Goal: Task Accomplishment & Management: Manage account settings

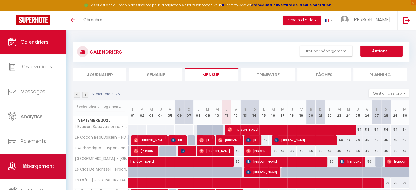
click at [43, 171] on link "Hébergement" at bounding box center [33, 166] width 66 height 25
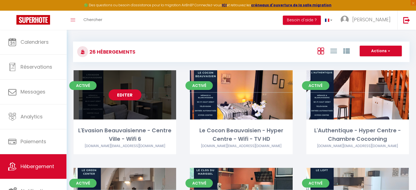
click at [124, 96] on link "Editer" at bounding box center [125, 94] width 33 height 11
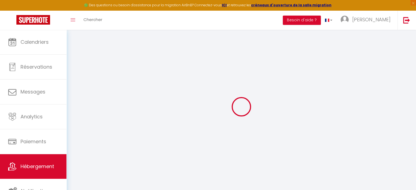
checkbox input "false"
checkbox input "true"
checkbox input "false"
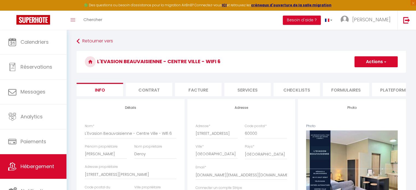
checkbox input "false"
checkbox input "true"
checkbox input "false"
click at [303, 90] on li "Checklists" at bounding box center [297, 89] width 46 height 13
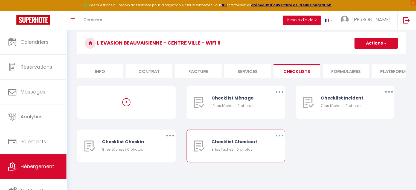
scroll to position [20, 0]
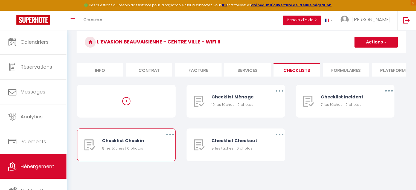
click at [170, 135] on icon "button" at bounding box center [170, 135] width 2 height 2
click at [150, 171] on link "Supprimer" at bounding box center [156, 166] width 40 height 9
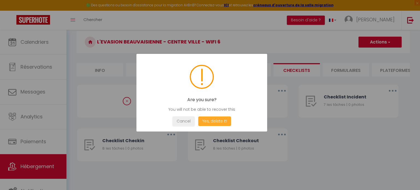
click at [217, 122] on button "Yes, delete it!" at bounding box center [214, 122] width 33 height 10
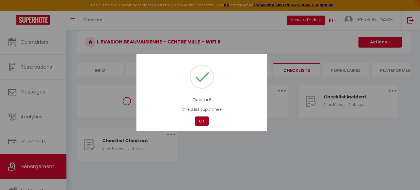
click at [201, 122] on button "OK" at bounding box center [202, 122] width 14 height 10
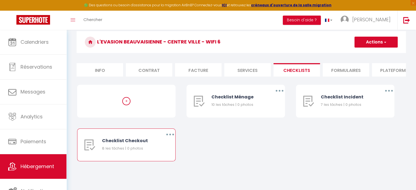
click at [168, 139] on button "button" at bounding box center [169, 134] width 15 height 9
click at [152, 170] on link "Supprimer" at bounding box center [156, 166] width 40 height 9
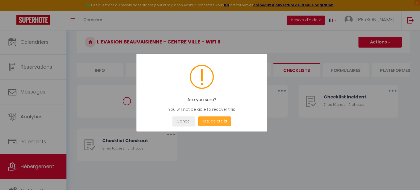
click at [214, 121] on button "Yes, delete it!" at bounding box center [214, 122] width 33 height 10
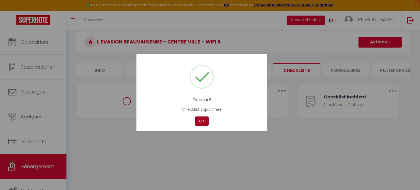
click at [203, 125] on button "OK" at bounding box center [202, 122] width 14 height 10
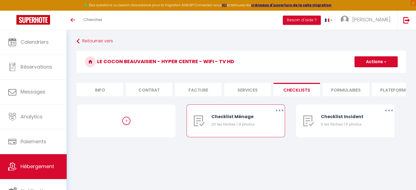
click at [278, 114] on button "button" at bounding box center [279, 110] width 15 height 9
click at [257, 127] on link "Editer" at bounding box center [265, 122] width 40 height 9
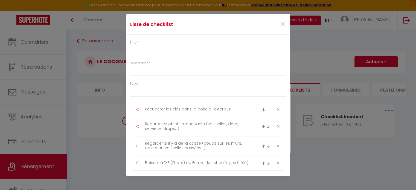
type input "Checklist Ménage"
type input "Déroulement des taches"
select select "1"
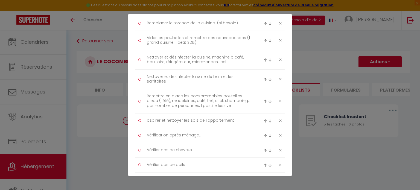
scroll to position [240, 0]
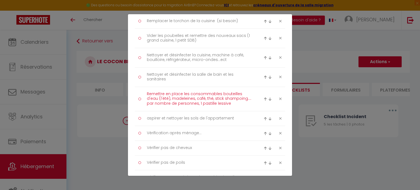
click at [193, 98] on textarea "Remettre en place les consommables bouteilles d'eau (l'été), madeleines, café, …" at bounding box center [199, 99] width 112 height 19
click at [203, 104] on textarea "Remettre en place les consommables bouteilles d'eau (l'été), café, thé, stick s…" at bounding box center [199, 99] width 112 height 19
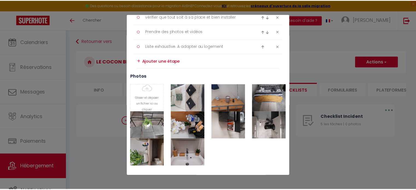
scroll to position [425, 0]
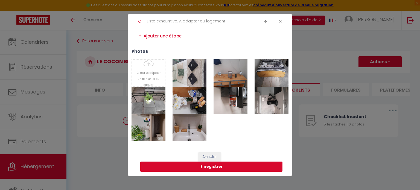
type textarea "Remettre en place les consommables bouteilles d'eau (l'été), café, thé, stick s…"
click at [210, 167] on button "Enregistrer" at bounding box center [211, 167] width 142 height 10
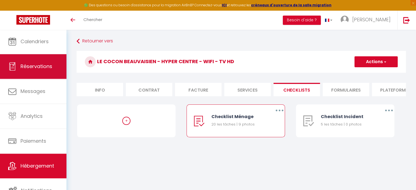
click at [31, 61] on link "Réservations" at bounding box center [33, 66] width 66 height 25
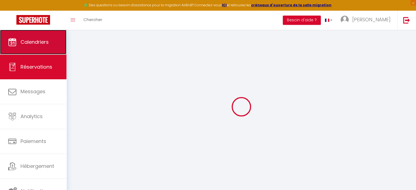
click at [43, 43] on span "Calendriers" at bounding box center [35, 42] width 28 height 7
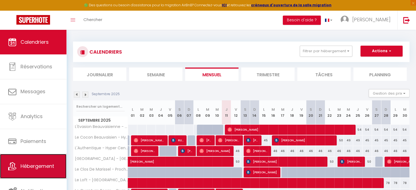
click at [52, 167] on span "Hébergement" at bounding box center [38, 166] width 34 height 7
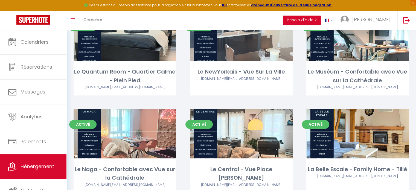
scroll to position [286, 0]
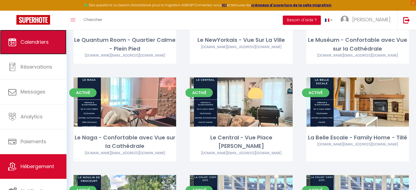
click at [48, 44] on span "Calendriers" at bounding box center [35, 42] width 28 height 7
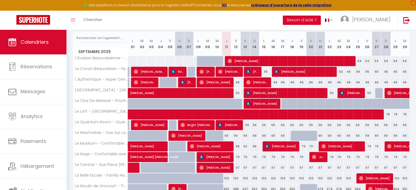
scroll to position [65, 0]
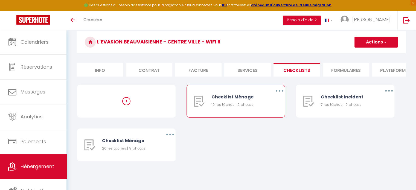
click at [280, 92] on icon "button" at bounding box center [280, 91] width 2 height 2
click at [258, 127] on link "Supprimer" at bounding box center [265, 122] width 40 height 9
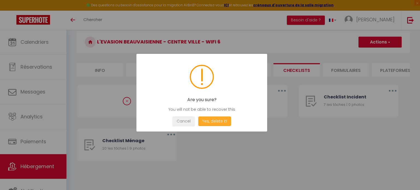
click at [211, 122] on button "Yes, delete it!" at bounding box center [214, 122] width 33 height 10
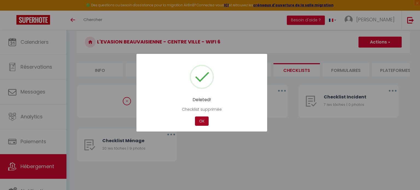
select select
click at [200, 121] on button "OK" at bounding box center [202, 122] width 14 height 10
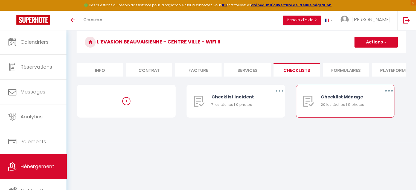
click at [387, 93] on button "button" at bounding box center [388, 90] width 15 height 9
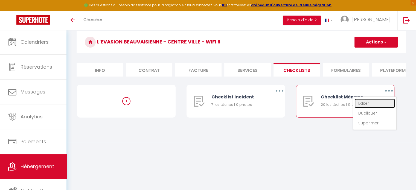
click at [360, 108] on link "Editer" at bounding box center [374, 103] width 40 height 9
type input "Checklist Ménage"
type input "Déroulement des taches"
select select
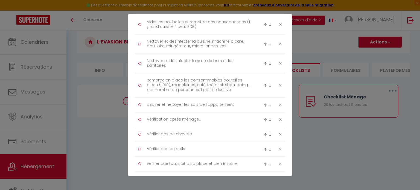
scroll to position [254, 0]
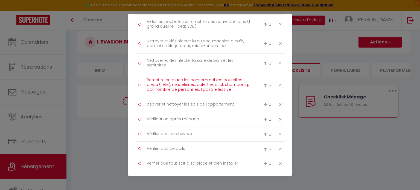
click at [193, 84] on textarea "Remettre en place les consommables bouteilles d'eau (l'été), madeleines, café, …" at bounding box center [199, 85] width 112 height 19
click at [213, 92] on textarea "Remettre en place les consommables bouteilles d'eau (l'été), café, thé, stick s…" at bounding box center [199, 85] width 112 height 19
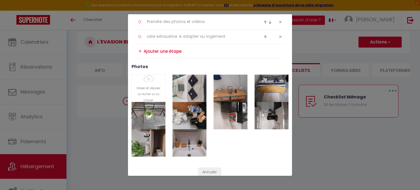
scroll to position [410, 0]
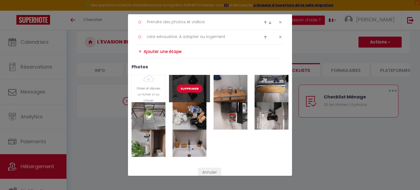
type textarea "Remettre en place les consommables bouteilles d'eau (l'été), café, thé, stick s…"
click at [185, 89] on button "Supprimer" at bounding box center [190, 89] width 26 height 8
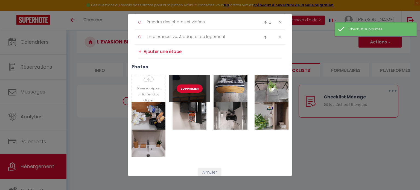
click at [185, 89] on button "Supprimer" at bounding box center [190, 89] width 26 height 8
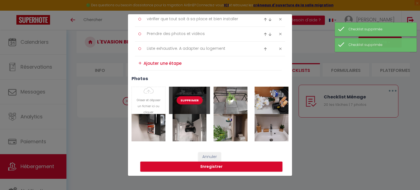
click at [186, 98] on button "Supprimer" at bounding box center [190, 100] width 26 height 8
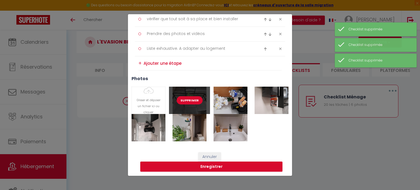
click at [186, 98] on button "Supprimer" at bounding box center [190, 100] width 26 height 8
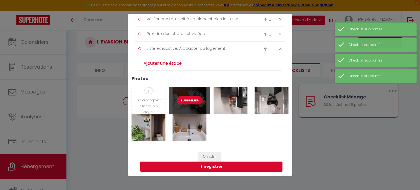
click at [186, 98] on button "Supprimer" at bounding box center [190, 100] width 26 height 8
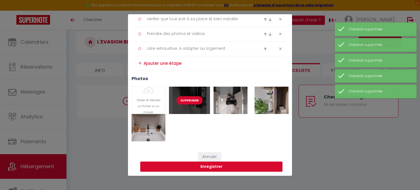
click at [186, 98] on button "Supprimer" at bounding box center [190, 100] width 26 height 8
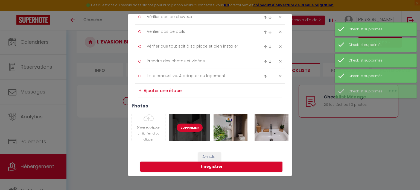
click at [186, 129] on button "Supprimer" at bounding box center [190, 128] width 26 height 8
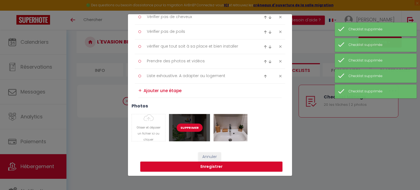
click at [186, 129] on button "Supprimer" at bounding box center [190, 128] width 26 height 8
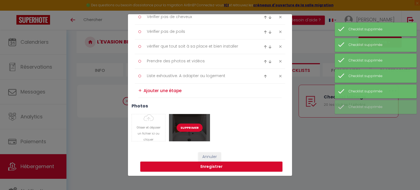
click at [186, 129] on button "Supprimer" at bounding box center [190, 128] width 26 height 8
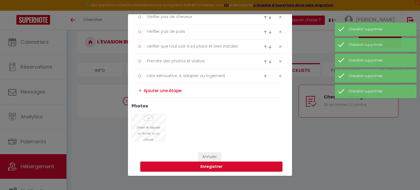
click at [152, 124] on input "Photo" at bounding box center [148, 127] width 33 height 27
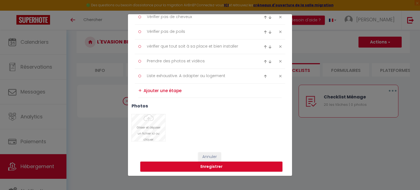
type input "C:\fakepath\20250830_162411.jpg"
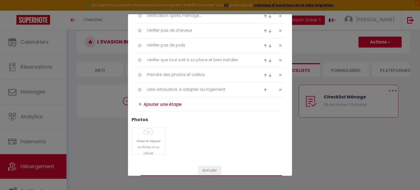
type input "C:\fakepath\20250830_162411.jpg"
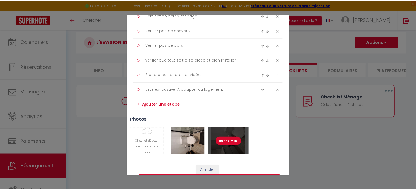
scroll to position [371, 0]
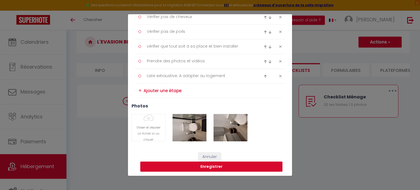
click at [211, 168] on button "Enregistrer" at bounding box center [211, 167] width 142 height 10
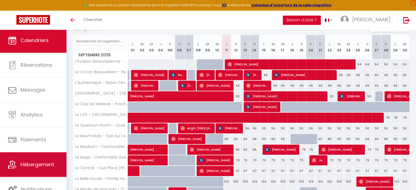
click at [33, 164] on span "Hébergement" at bounding box center [38, 164] width 34 height 7
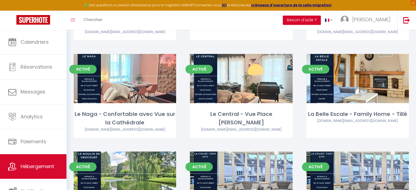
scroll to position [309, 0]
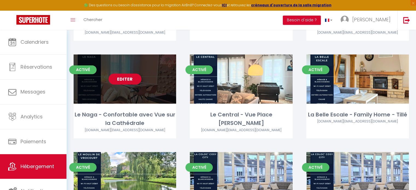
click at [126, 75] on link "Editer" at bounding box center [125, 79] width 33 height 11
select select "3"
select select "2"
select select "1"
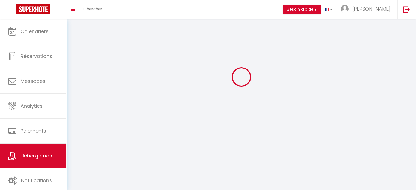
select select
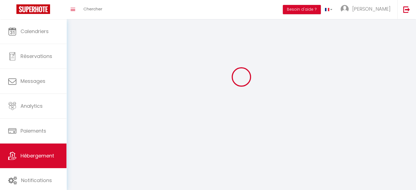
select select "1"
select select
checkbox input "false"
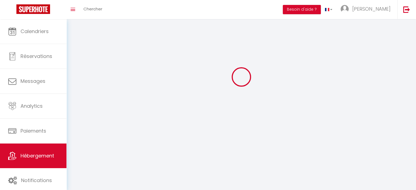
checkbox input "false"
select select "28"
select select
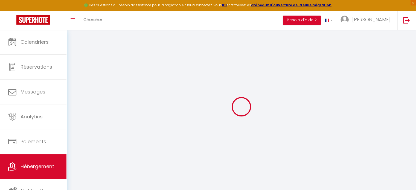
select select
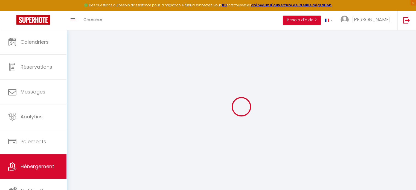
select select
checkbox input "false"
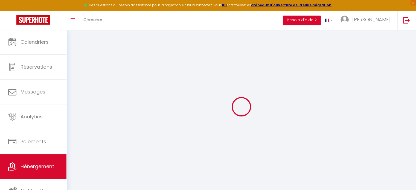
select select
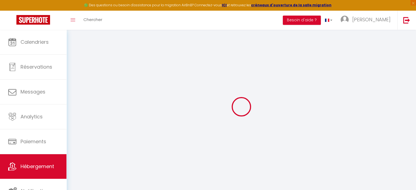
select select
checkbox input "false"
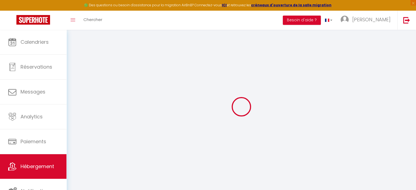
checkbox input "false"
select select
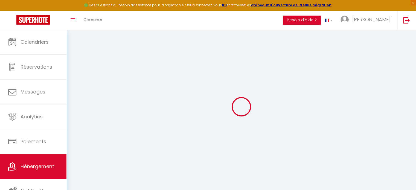
select select
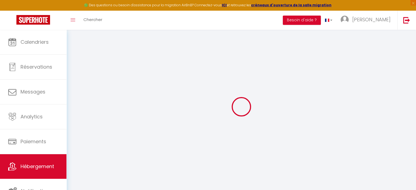
checkbox input "false"
select select
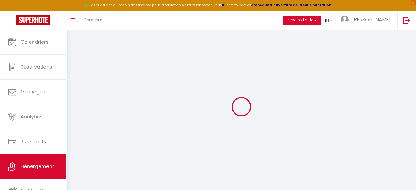
select select
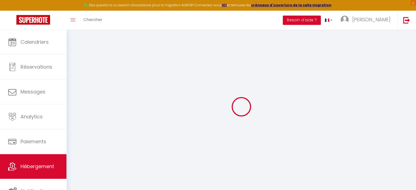
select select
checkbox input "false"
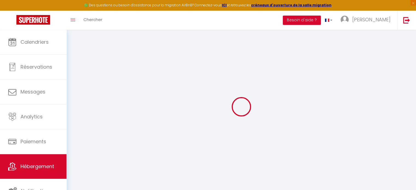
checkbox input "false"
select select
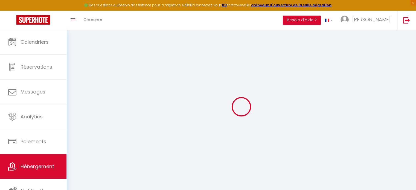
select select
checkbox input "false"
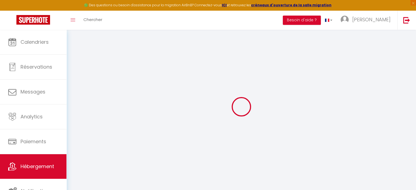
checkbox input "false"
select select
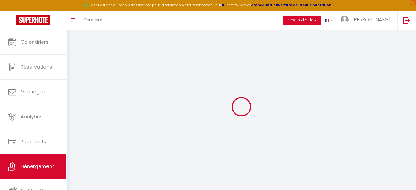
type input "Le Naga - Confortable avec Vue sur la Cathédrale"
type input "Alexis"
type input "Gendrop"
type input "6 rue sainte marguerite"
type input "60000"
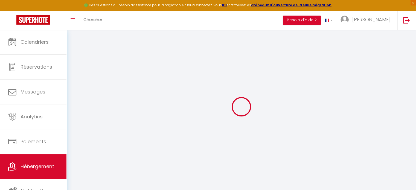
type input "[GEOGRAPHIC_DATA]"
select select "4"
type input "64"
type input "45"
type input "5"
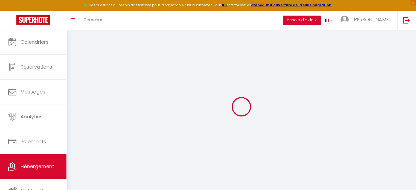
type input "2.97"
type input "300"
select select
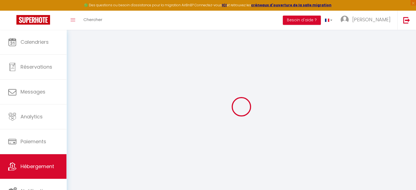
select select
type input "6 rue sainte marguerite"
type input "60000"
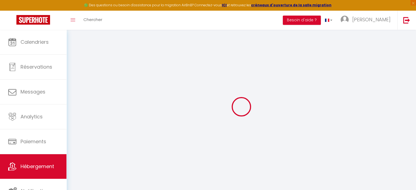
type input "[GEOGRAPHIC_DATA]"
type input "[DOMAIN_NAME][EMAIL_ADDRESS][DOMAIN_NAME]"
select select "4470"
checkbox input "false"
checkbox input "true"
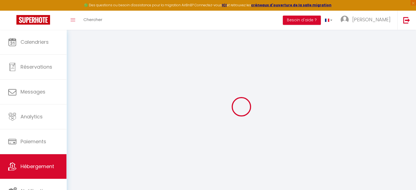
checkbox input "true"
checkbox input "false"
radio input "true"
type input "0"
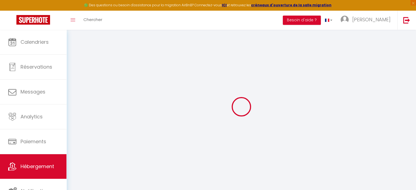
type input "0"
select select "45906"
select select "47257"
select select
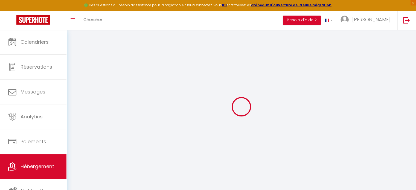
select select
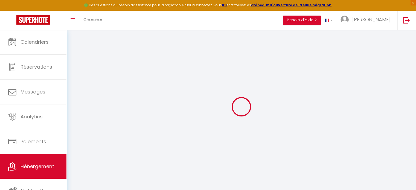
checkbox input "false"
checkbox input "true"
checkbox input "false"
select select "16:00"
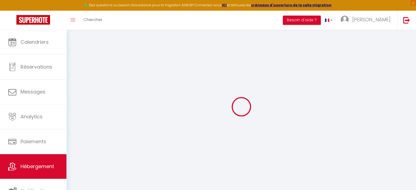
select select
select select "11:00"
select select "30"
select select "120"
select select "21:00"
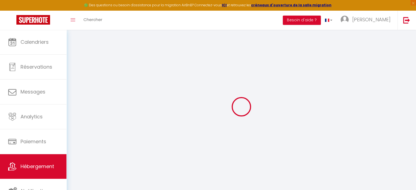
checkbox input "false"
checkbox input "true"
checkbox input "false"
select select
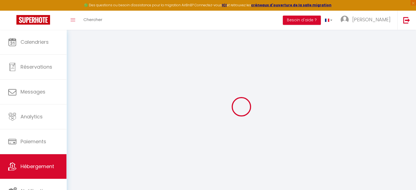
checkbox input "false"
checkbox input "true"
checkbox input "false"
select select
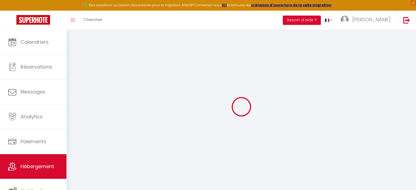
checkbox input "false"
checkbox input "true"
checkbox input "false"
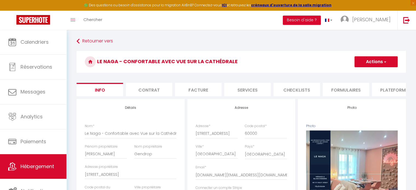
drag, startPoint x: 157, startPoint y: 88, endPoint x: 206, endPoint y: 85, distance: 48.8
click at [206, 85] on ul "Info Contrat Facture Services Checklists Formulaires Plateformes Paramètres web…" at bounding box center [241, 89] width 329 height 13
click at [206, 85] on li "Facture" at bounding box center [198, 89] width 46 height 13
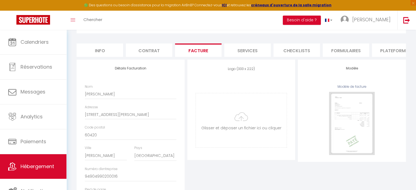
scroll to position [49, 0]
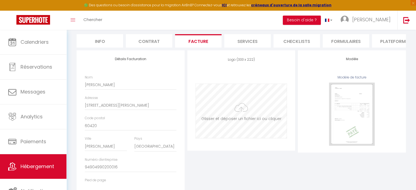
click at [246, 119] on input "file" at bounding box center [241, 111] width 91 height 54
type input "C:\fakepath\image Placid.png"
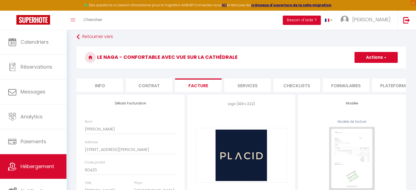
scroll to position [0, 0]
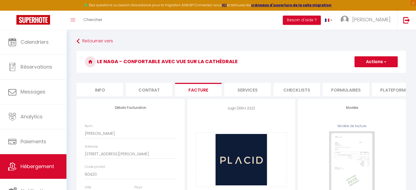
click at [368, 59] on button "Actions" at bounding box center [375, 61] width 43 height 11
click at [364, 75] on link "Enregistrer" at bounding box center [375, 73] width 43 height 7
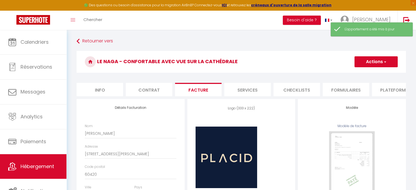
click at [254, 93] on li "Services" at bounding box center [247, 89] width 46 height 13
select select
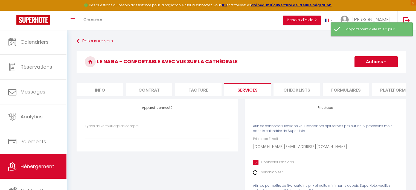
click at [293, 88] on li "Checklists" at bounding box center [297, 89] width 46 height 13
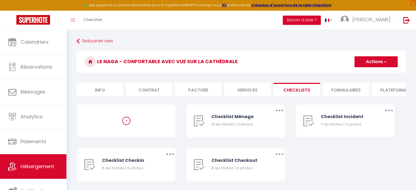
click at [342, 89] on li "Formulaires" at bounding box center [346, 89] width 46 height 13
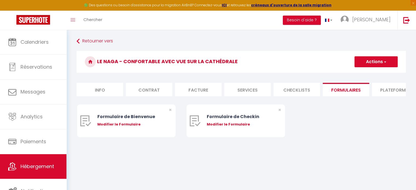
click at [391, 86] on li "Plateformes" at bounding box center [395, 89] width 46 height 13
select select
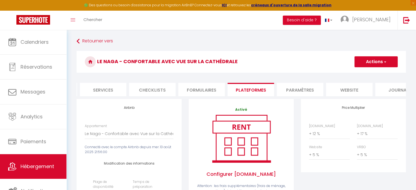
scroll to position [0, 158]
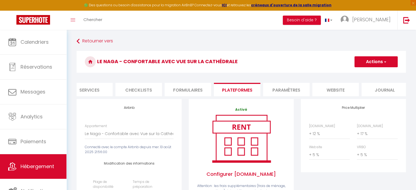
click at [285, 94] on li "Paramètres" at bounding box center [286, 89] width 46 height 13
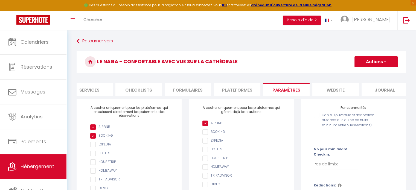
click at [325, 90] on li "website" at bounding box center [335, 89] width 46 height 13
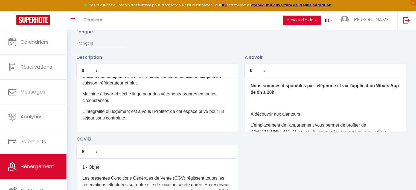
scroll to position [176, 0]
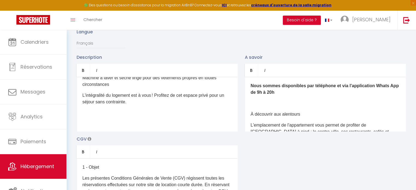
click at [110, 121] on p at bounding box center [157, 124] width 150 height 7
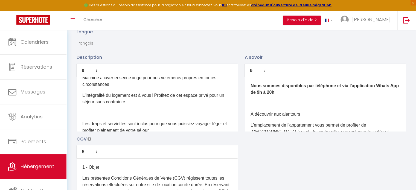
click at [106, 114] on div "​Envie d'un séjour inoubliable à Beauvais ? Situé au cœur de la ville, notre ma…" at bounding box center [157, 104] width 161 height 55
click at [110, 110] on p "​" at bounding box center [157, 113] width 150 height 7
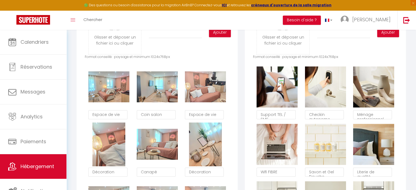
scroll to position [298, 0]
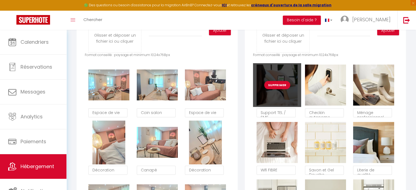
click at [276, 89] on button "Supprimer" at bounding box center [277, 85] width 26 height 8
checkbox input "false"
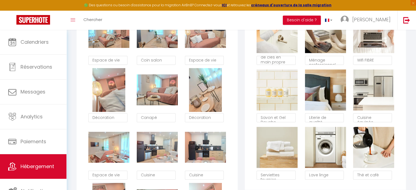
scroll to position [351, 0]
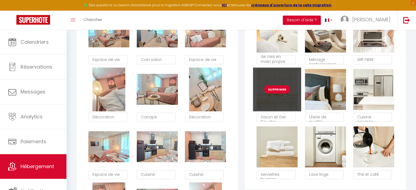
type textarea "Checkin remise de clés en main propre"
click at [277, 94] on button "Supprimer" at bounding box center [277, 89] width 26 height 8
checkbox input "false"
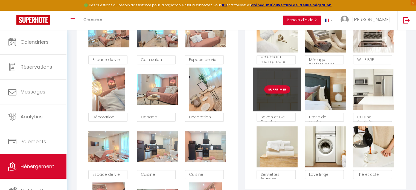
checkbox input "false"
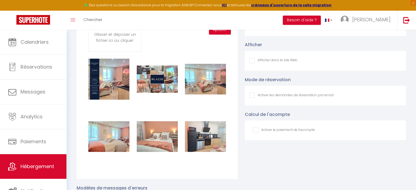
scroll to position [967, 0]
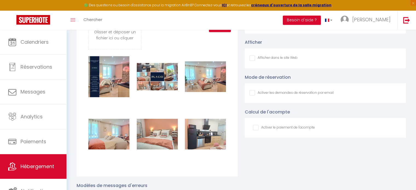
click at [253, 61] on input "Afficher dans le site Web" at bounding box center [273, 57] width 48 height 5
checkbox input "true"
checkbox input "false"
click at [252, 95] on input "Afficher dans le site Web" at bounding box center [291, 92] width 84 height 5
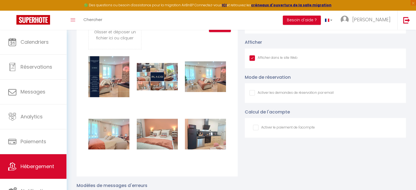
checkbox input "true"
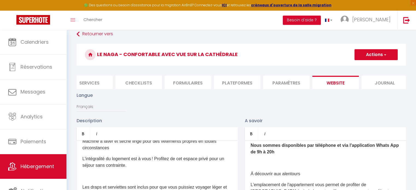
scroll to position [0, 0]
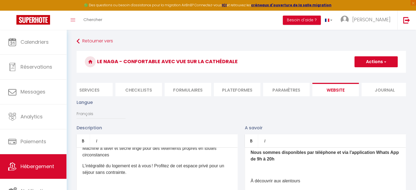
click at [375, 64] on button "Actions" at bounding box center [375, 61] width 43 height 11
click at [369, 72] on input "Enregistrer" at bounding box center [370, 73] width 20 height 5
checkbox input "false"
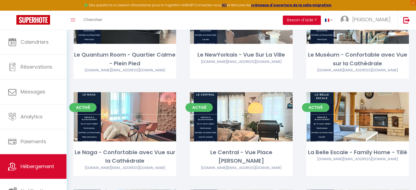
scroll to position [271, 0]
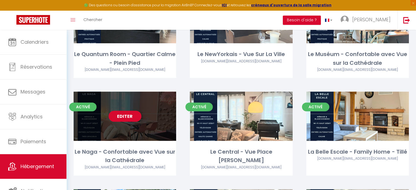
click at [127, 117] on link "Editer" at bounding box center [125, 116] width 33 height 11
click at [123, 119] on link "Editer" at bounding box center [125, 116] width 33 height 11
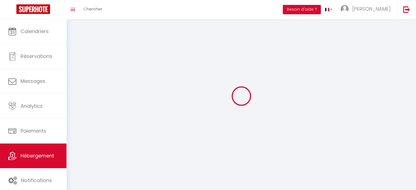
select select "1"
select select
select select "28"
select select
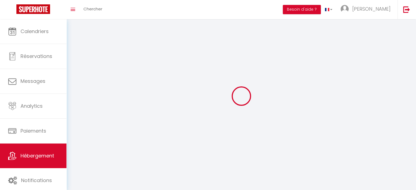
select select
checkbox input "false"
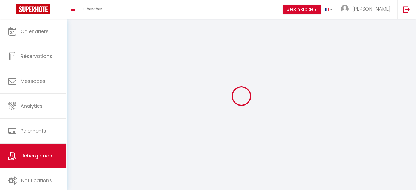
checkbox input "false"
select select
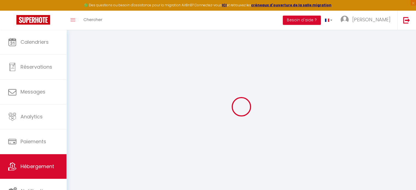
select select
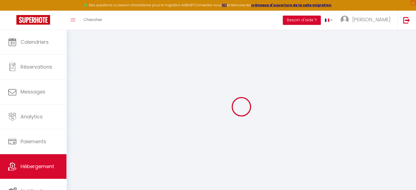
select select
checkbox input "false"
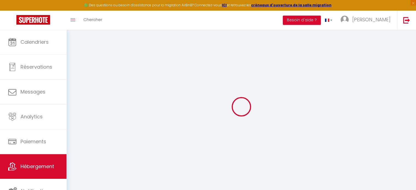
select select
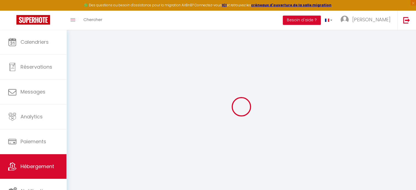
select select
checkbox input "false"
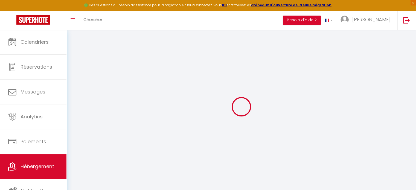
checkbox input "false"
select select
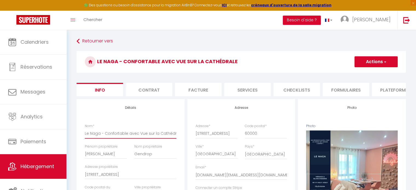
click at [136, 138] on input "Le Naga - Confortable avec Vue sur la Cathédrale" at bounding box center [131, 134] width 92 height 10
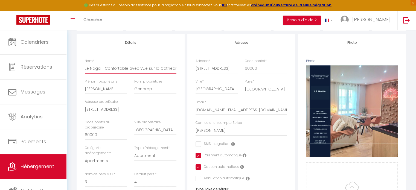
scroll to position [66, 0]
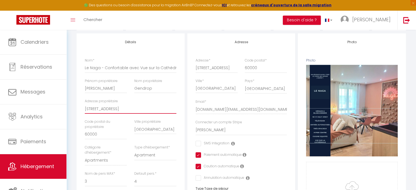
click at [99, 114] on input "6 rue sainte marguerite" at bounding box center [131, 109] width 92 height 10
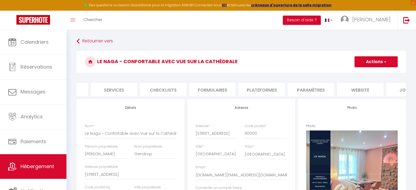
scroll to position [0, 163]
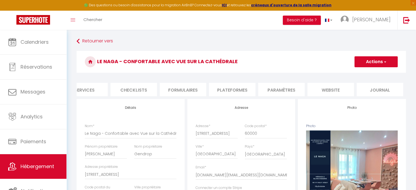
click at [330, 85] on li "website" at bounding box center [330, 89] width 46 height 13
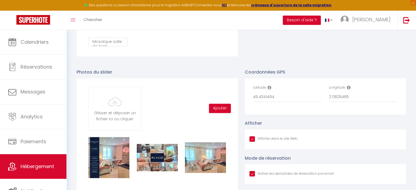
scroll to position [883, 0]
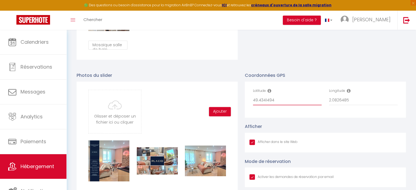
click at [261, 101] on input "49.4341494" at bounding box center [287, 100] width 69 height 10
click at [336, 102] on input "2.0826485" at bounding box center [363, 100] width 69 height 10
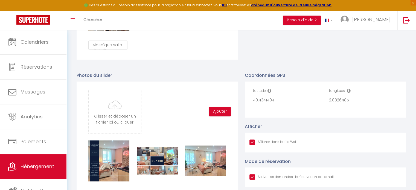
click at [336, 102] on input "2.0826485" at bounding box center [363, 100] width 69 height 10
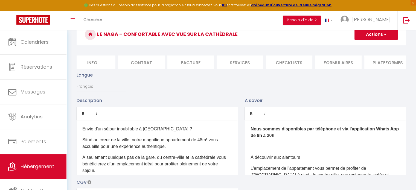
scroll to position [0, 0]
click at [102, 62] on li "Info" at bounding box center [100, 62] width 46 height 13
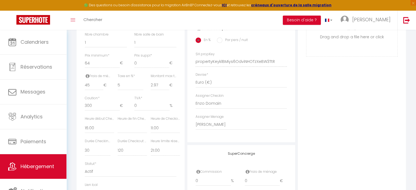
scroll to position [225, 0]
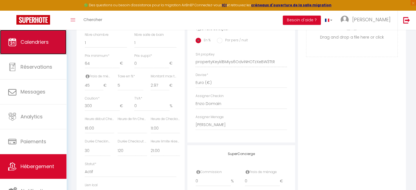
click at [34, 39] on span "Calendriers" at bounding box center [35, 42] width 28 height 7
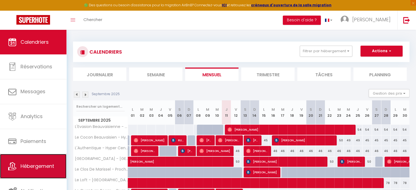
click at [27, 168] on span "Hébergement" at bounding box center [38, 166] width 34 height 7
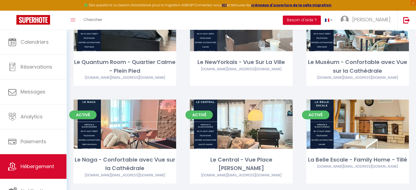
scroll to position [294, 0]
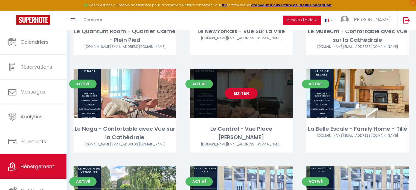
click at [239, 97] on link "Editer" at bounding box center [241, 93] width 33 height 11
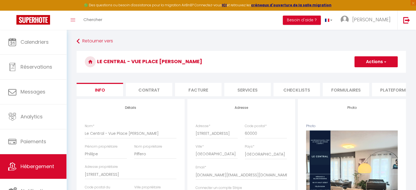
click at [294, 95] on li "Checklists" at bounding box center [297, 89] width 46 height 13
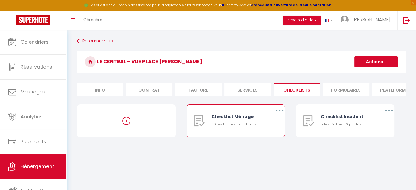
click at [278, 115] on button "button" at bounding box center [279, 110] width 15 height 9
click at [259, 126] on link "Editer" at bounding box center [265, 122] width 40 height 9
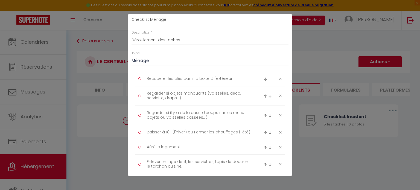
scroll to position [31, 0]
click at [235, 77] on textarea "Récupérer les clés dans la boite à l'extérieur" at bounding box center [199, 78] width 112 height 9
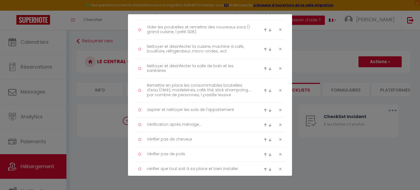
scroll to position [253, 0]
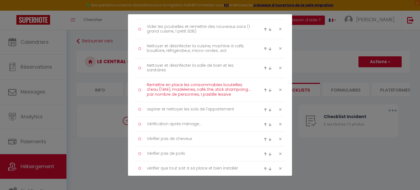
click at [193, 90] on textarea "Remettre en place les consommables bouteilles d'eau (l'été), madeleines, café, …" at bounding box center [199, 90] width 112 height 19
click at [204, 92] on textarea "Remettre en place les consommables bouteilles d'eau (l'été), café, thé, stick s…" at bounding box center [199, 90] width 112 height 19
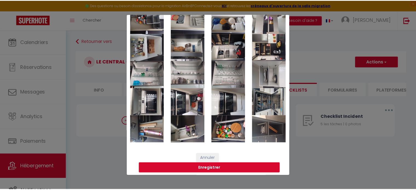
scroll to position [868, 0]
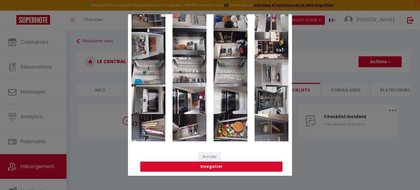
click at [212, 168] on button "Enregistrer" at bounding box center [211, 167] width 142 height 10
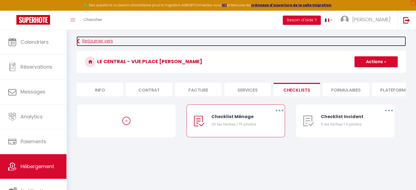
click at [97, 41] on link "Retourner vers" at bounding box center [241, 41] width 329 height 10
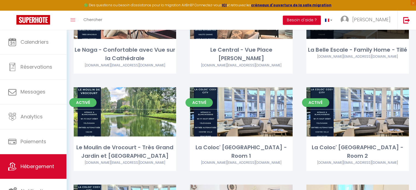
scroll to position [374, 0]
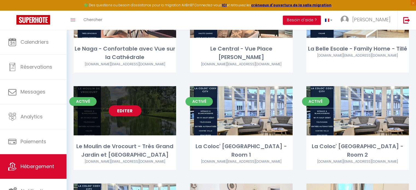
click at [125, 114] on link "Editer" at bounding box center [125, 110] width 33 height 11
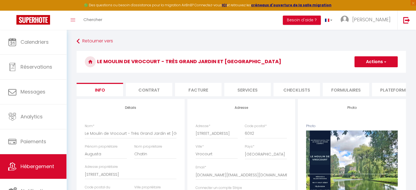
click at [295, 91] on li "Checklists" at bounding box center [297, 89] width 46 height 13
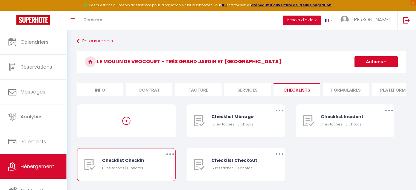
click at [169, 156] on button "button" at bounding box center [169, 154] width 15 height 9
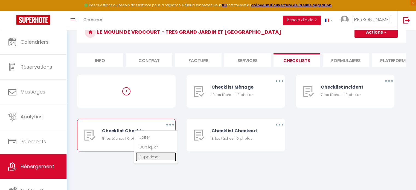
click at [156, 162] on link "Supprimer" at bounding box center [156, 156] width 40 height 9
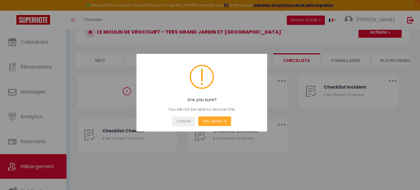
click at [225, 123] on button "Yes, delete it!" at bounding box center [214, 122] width 33 height 10
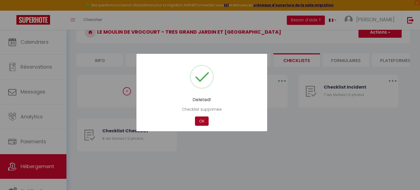
click at [206, 119] on button "OK" at bounding box center [202, 122] width 14 height 10
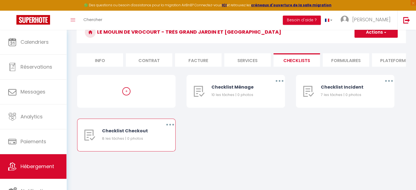
click at [168, 125] on button "button" at bounding box center [169, 124] width 15 height 9
click at [152, 162] on link "Supprimer" at bounding box center [156, 156] width 40 height 9
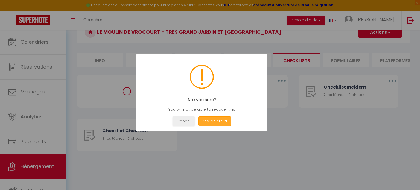
click at [213, 119] on button "Yes, delete it!" at bounding box center [214, 122] width 33 height 10
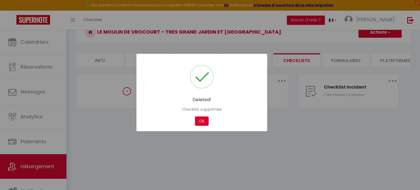
click at [195, 119] on div "OK" at bounding box center [202, 122] width 16 height 10
click at [199, 121] on button "OK" at bounding box center [202, 122] width 14 height 10
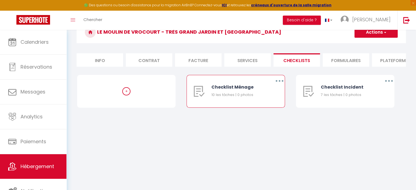
click at [281, 82] on button "button" at bounding box center [279, 81] width 15 height 9
click at [259, 118] on link "Supprimer" at bounding box center [265, 113] width 40 height 9
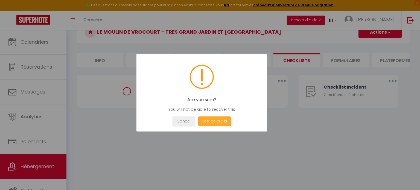
click at [222, 120] on button "Yes, delete it!" at bounding box center [214, 122] width 33 height 10
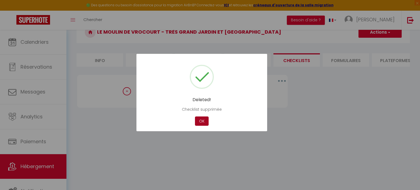
click at [202, 121] on button "OK" at bounding box center [202, 122] width 14 height 10
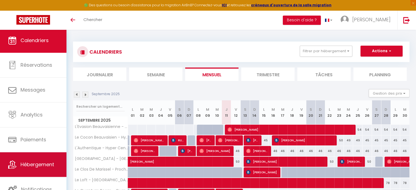
click at [26, 172] on link "Hébergement" at bounding box center [33, 164] width 66 height 25
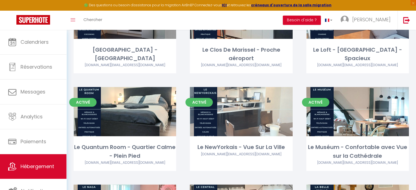
scroll to position [177, 0]
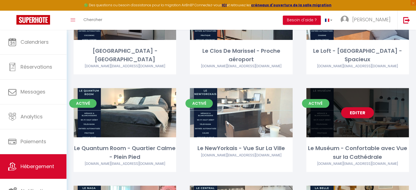
click at [347, 115] on link "Editer" at bounding box center [357, 112] width 33 height 11
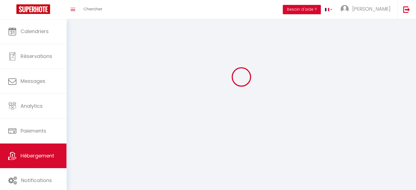
select select "1"
select select
select select "28"
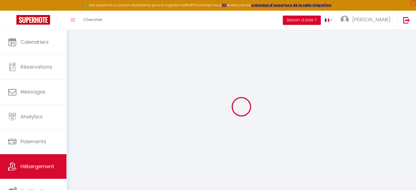
select select
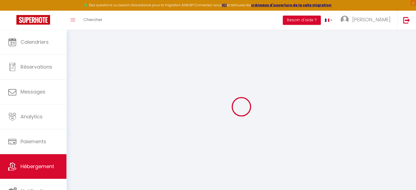
select select
checkbox input "false"
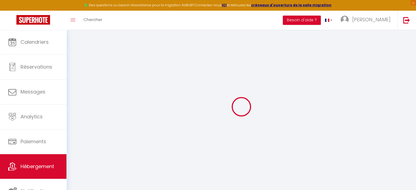
select select
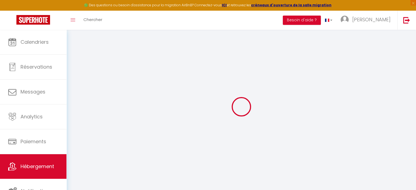
select select
checkbox input "false"
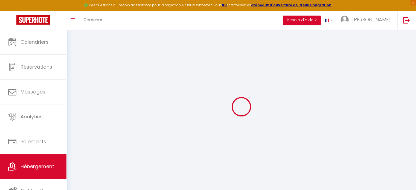
checkbox input "false"
select select
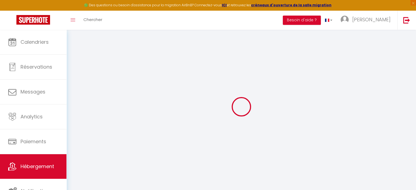
select select
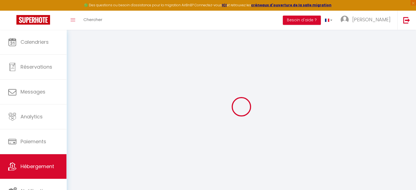
checkbox input "false"
select select
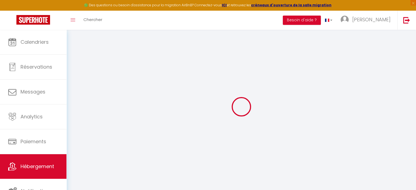
select select
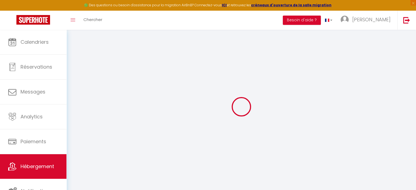
select select
checkbox input "false"
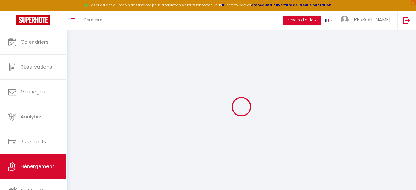
checkbox input "false"
select select
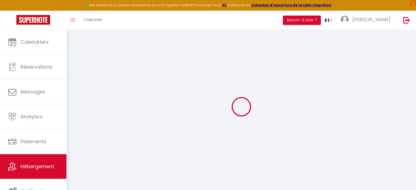
select select
checkbox input "false"
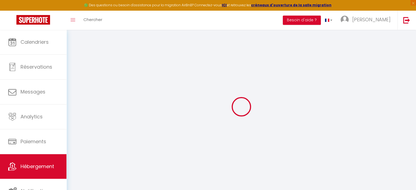
checkbox input "false"
select select
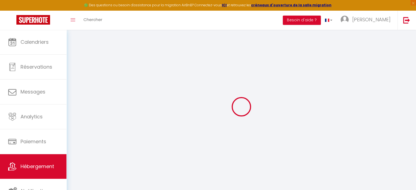
type input "Le Muséum - Confortable avec Vue sur la Cathédrale"
type input "[PERSON_NAME]"
type input "Cuco"
type input "[STREET_ADDRESS]"
type input "60000"
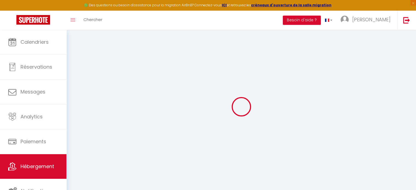
type input "[GEOGRAPHIC_DATA]"
type input "68"
type input "45"
type input "5"
type input "0"
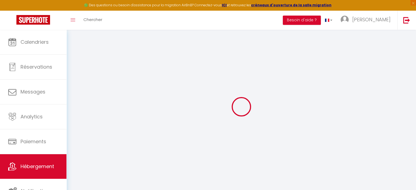
type input "300"
select select
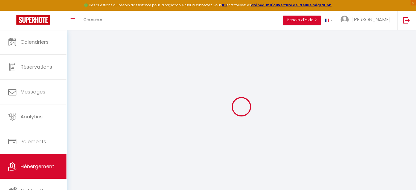
select select
type input "[STREET_ADDRESS]"
type input "60000"
type input "[GEOGRAPHIC_DATA]"
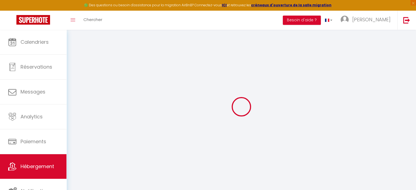
type input "[DOMAIN_NAME][EMAIL_ADDRESS][DOMAIN_NAME]"
select select "4470"
checkbox input "false"
checkbox input "true"
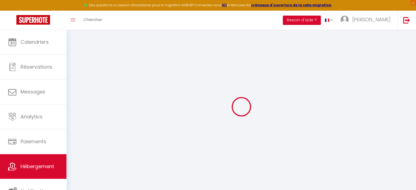
checkbox input "false"
radio input "true"
type input "0"
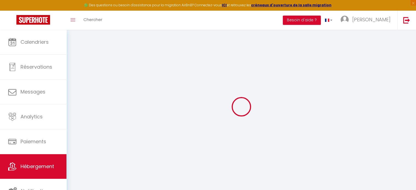
type input "0"
select select
checkbox input "false"
checkbox input "true"
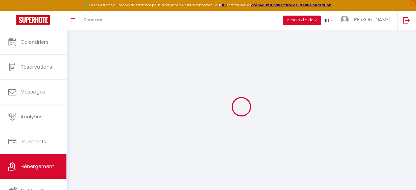
checkbox input "true"
checkbox input "false"
select select
checkbox input "false"
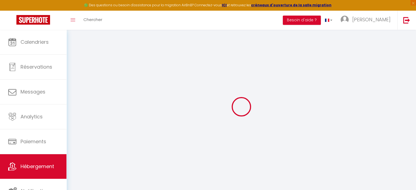
checkbox input "true"
checkbox input "false"
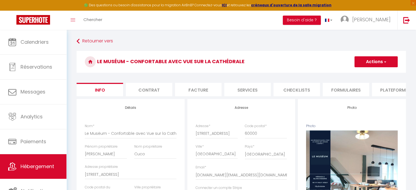
click at [307, 86] on li "Checklists" at bounding box center [297, 89] width 46 height 13
select select
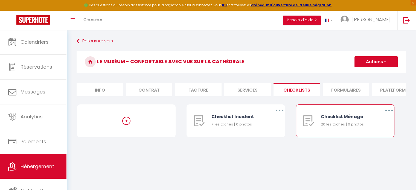
click at [388, 115] on button "button" at bounding box center [388, 110] width 15 height 9
click at [369, 127] on link "Editer" at bounding box center [374, 122] width 40 height 9
type input "Checklist Ménage"
type input "Déroulement des taches"
select select "1"
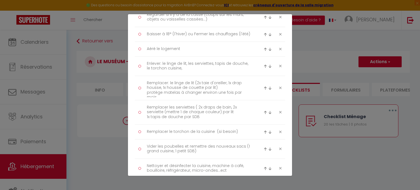
scroll to position [130, 0]
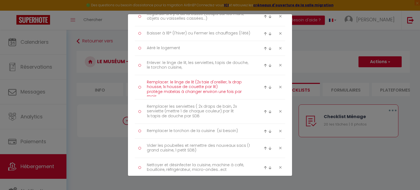
click at [225, 81] on textarea "Remplacer: le linge de lit (2x taie d'oreiller, 1x drap housse, 1x housse de co…" at bounding box center [199, 87] width 112 height 19
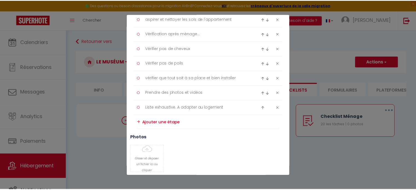
scroll to position [371, 0]
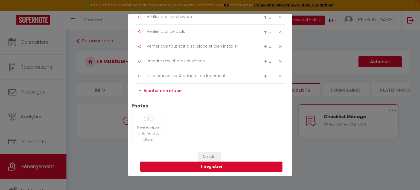
type textarea "Remplacer: le linge de lit (2x taie d'oreiller, 1Xdraps plat, 1x drap housse, 1…"
click at [214, 165] on button "Enregistrer" at bounding box center [211, 167] width 142 height 10
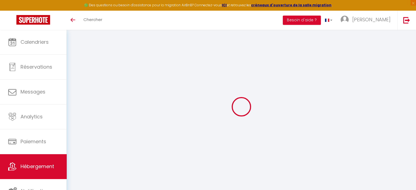
select select
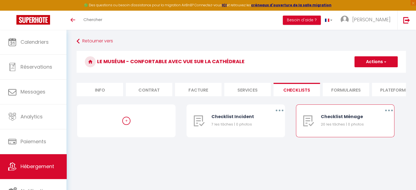
click at [388, 111] on icon "button" at bounding box center [389, 111] width 2 height 2
click at [365, 124] on link "Editer" at bounding box center [374, 122] width 40 height 9
type input "Checklist Ménage"
type input "Déroulement des taches"
select select "1"
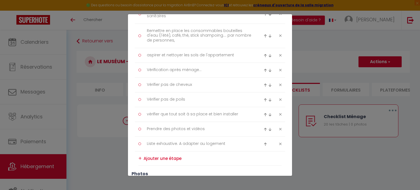
scroll to position [337, 0]
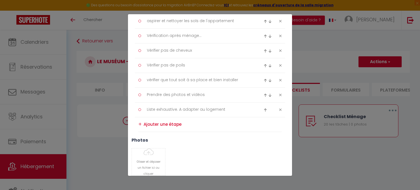
click at [168, 126] on textarea at bounding box center [213, 124] width 138 height 9
type textarea "Mettre le 2ème jeu de linge dans l'armoire de la chambre"
click at [236, 141] on h3 "photos" at bounding box center [210, 139] width 157 height 5
click at [272, 141] on h3 "photos" at bounding box center [210, 139] width 157 height 5
click at [226, 159] on div "Glisser et déposer un fichier ici ou cliquer Ooops, something wrong happened. R…" at bounding box center [210, 161] width 164 height 27
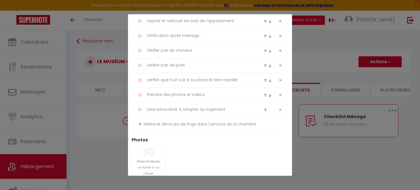
click at [268, 142] on div "photos [PERSON_NAME] et déposer un fichier ici ou cliquer Ooops, something wron…" at bounding box center [210, 158] width 164 height 43
click at [236, 146] on div "photos [PERSON_NAME] et déposer un fichier ici ou cliquer Ooops, something wron…" at bounding box center [210, 158] width 164 height 43
click at [139, 123] on div "+" at bounding box center [139, 124] width 3 height 8
click at [264, 126] on img at bounding box center [266, 127] width 4 height 4
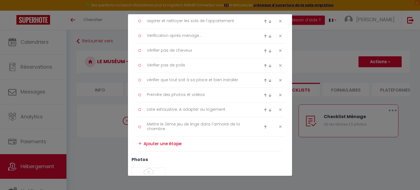
type textarea "Mettre le 2ème jeu de linge dans l'armoire de la chambre"
type textarea "Liste exhaustive. A adapter au logement"
click at [264, 111] on img at bounding box center [266, 113] width 4 height 4
type textarea "Mettre le 2ème jeu de linge dans l'armoire de la chambre"
type textarea "Prendre des photos et vidéos"
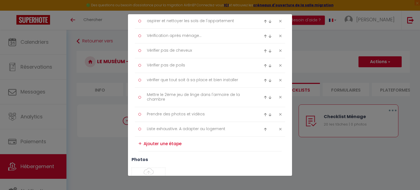
click at [264, 96] on img at bounding box center [266, 98] width 4 height 4
type textarea "Mettre le 2ème jeu de linge dans l'armoire de la chambre"
type textarea "vérifier que tout soit à sa place et bien installer"
click at [264, 81] on img at bounding box center [266, 83] width 4 height 4
type textarea "Mettre le 2ème jeu de linge dans l'armoire de la chambre"
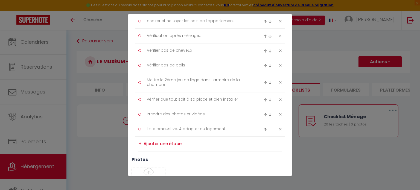
type textarea "Vérifier pas de poils"
click at [264, 66] on img at bounding box center [266, 68] width 4 height 4
type textarea "Mettre le 2ème jeu de linge dans l'armoire de la chambre"
type textarea "Vérifier pas de cheveux"
click at [264, 53] on img at bounding box center [266, 53] width 4 height 4
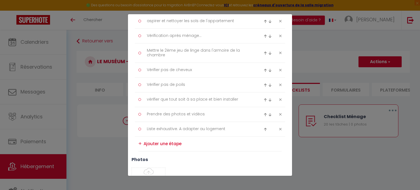
type textarea "Mettre le 2ème jeu de linge dans l'armoire de la chambre"
type textarea "Vérification après ménage..."
click at [264, 39] on img at bounding box center [266, 39] width 4 height 4
type textarea "Mettre le 2ème jeu de linge dans l'armoire de la chambre"
type textarea "aspirer et nettoyer les sols de l'appartement"
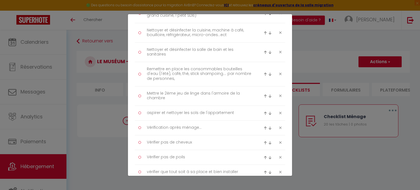
scroll to position [256, 0]
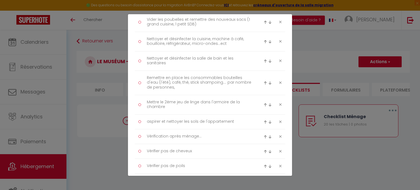
click at [264, 104] on img at bounding box center [266, 105] width 4 height 4
type textarea "Mettre le 2ème jeu de linge dans l'armoire de la chambre"
type textarea "Remettre en place les consommables bouteilles d'eau (l'été), café, thé, stick s…"
click at [264, 80] on img at bounding box center [266, 81] width 4 height 4
type textarea "Mettre le 2ème jeu de linge dans l'armoire de la chambre"
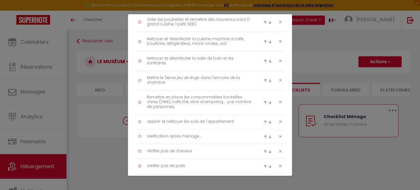
type textarea "Nettoyer et désinfecter la salle de bain et les sanitaires"
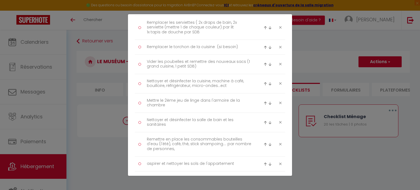
scroll to position [212, 0]
click at [264, 104] on img at bounding box center [266, 105] width 4 height 4
type textarea "Mettre le 2ème jeu de linge dans l'armoire de la chambre"
type textarea "Nettoyer et désinfecter la cuisine, machine à café, bouilloire, réfrigérateur, …"
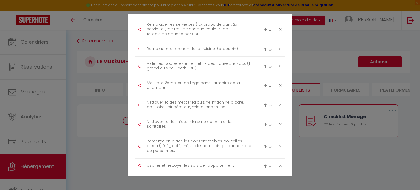
click at [264, 84] on img at bounding box center [266, 86] width 4 height 4
type textarea "Mettre le 2ème jeu de linge dans l'armoire de la chambre"
type textarea "Vider les poubelles et remettre des nouveaux sacs (1 grand cuisine, 1 petit SDB)"
click at [264, 65] on img at bounding box center [266, 67] width 4 height 4
type textarea "Mettre le 2ème jeu de linge dans l'armoire de la chambre"
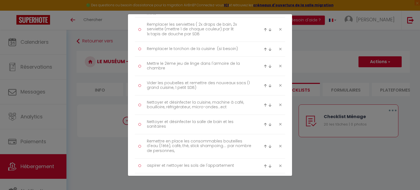
type textarea "Remplacer le torchon de la cuisine (si besoin)"
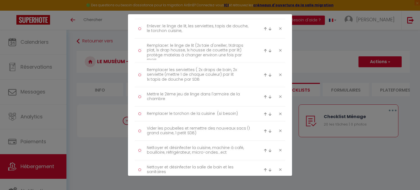
scroll to position [166, 0]
click at [264, 96] on img at bounding box center [266, 97] width 4 height 4
type textarea "Mettre le 2ème jeu de linge dans l'armoire de la chambre"
type textarea "Remplacer les serviettes ( 2x draps de bain, 2x serviette (mettre 1 de chaque c…"
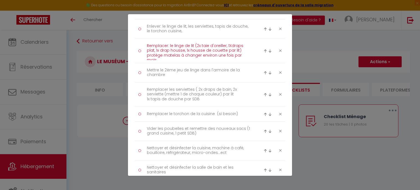
click at [198, 46] on textarea "Remplacer: le linge de lit (2x taie d'oreiller, 1Xdraps plat, 1x drap housse, 1…" at bounding box center [199, 51] width 112 height 19
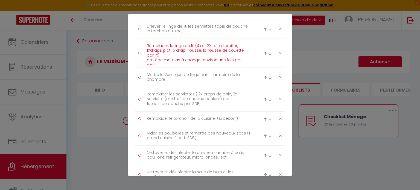
click at [151, 50] on textarea "Remplacer: le linge de lit (4x et 2X taie d'oreiller, 1Xdraps plat, 1x drap hou…" at bounding box center [199, 53] width 112 height 23
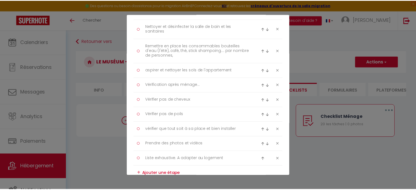
scroll to position [395, 0]
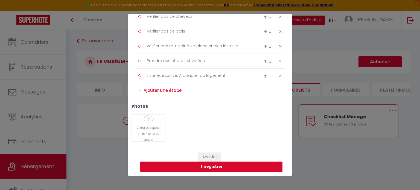
type textarea "Remplacer: le linge de lit (4x et 2X taie d'oreiller, 1X draps plat, 1x drap ho…"
click at [200, 164] on button "Enregistrer" at bounding box center [211, 167] width 142 height 10
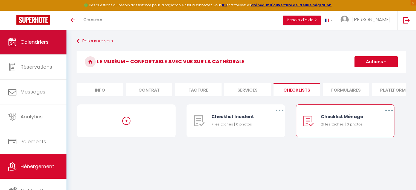
click at [35, 48] on link "Calendriers" at bounding box center [33, 42] width 66 height 25
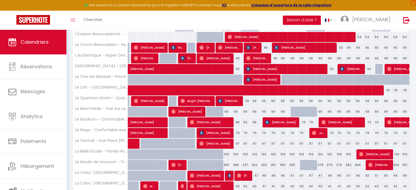
scroll to position [93, 0]
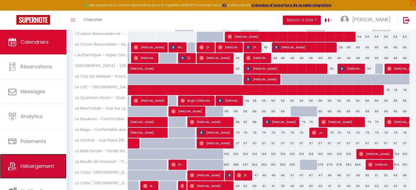
click at [40, 158] on link "Hébergement" at bounding box center [33, 166] width 66 height 25
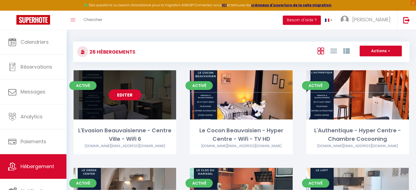
click at [119, 98] on link "Editer" at bounding box center [125, 94] width 33 height 11
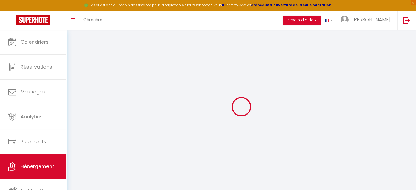
select select "45906"
select select "32861"
select select
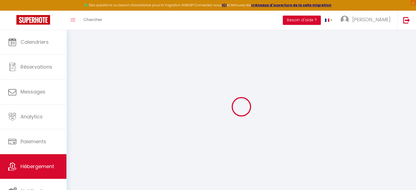
select select
checkbox input "false"
checkbox input "true"
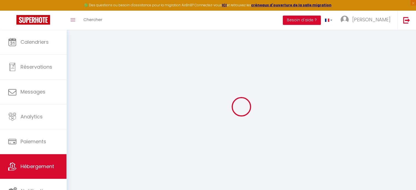
checkbox input "true"
checkbox input "false"
checkbox input "true"
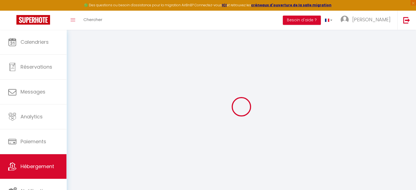
checkbox input "false"
select select "16:00"
select select "00:00"
select select "11:00"
select select "30"
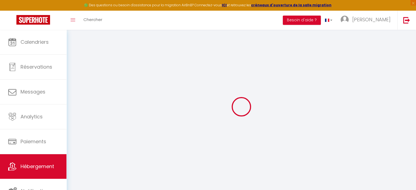
select select "120"
select select "21:00"
checkbox input "false"
checkbox input "true"
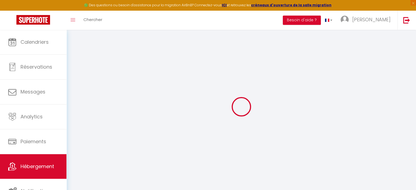
checkbox input "false"
checkbox input "true"
checkbox input "false"
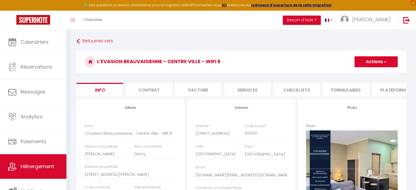
click at [300, 90] on li "Checklists" at bounding box center [297, 89] width 46 height 13
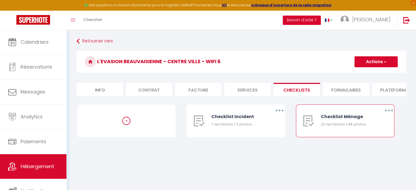
click at [392, 111] on button "button" at bounding box center [388, 110] width 15 height 9
click at [364, 126] on link "Editer" at bounding box center [374, 122] width 40 height 9
type input "Checklist Ménage"
type input "Déroulement des taches"
select select
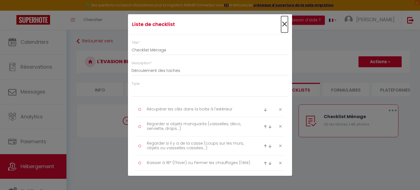
click at [281, 28] on span "×" at bounding box center [284, 24] width 7 height 16
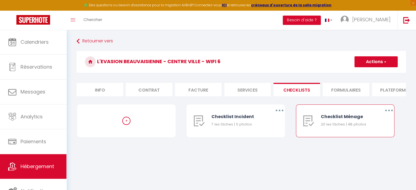
click at [391, 115] on button "button" at bounding box center [388, 110] width 15 height 9
click at [369, 136] on link "Dupliquer" at bounding box center [374, 132] width 40 height 9
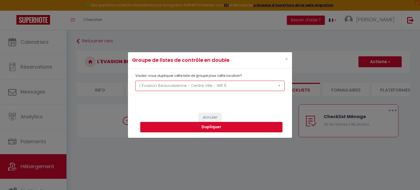
click at [217, 89] on select "L'Evasion Beauvaisienne - Centre Ville - Wifi 6 Le Cocon Beauvaisien - Hyper Ce…" at bounding box center [209, 86] width 149 height 10
select select "75204"
click at [135, 81] on select "L'Evasion Beauvaisienne - Centre Ville - Wifi 6 Le Cocon Beauvaisien - Hyper Ce…" at bounding box center [209, 86] width 149 height 10
click at [209, 129] on button "Dupliquer" at bounding box center [211, 127] width 142 height 10
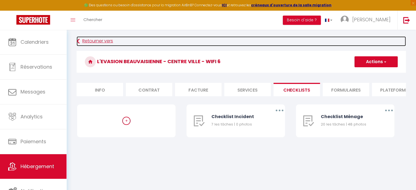
click at [100, 39] on link "Retourner vers" at bounding box center [241, 41] width 329 height 10
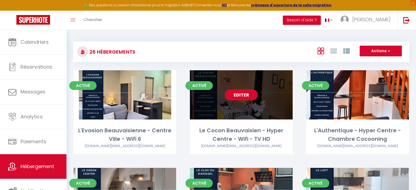
click at [242, 94] on link "Editer" at bounding box center [241, 94] width 33 height 11
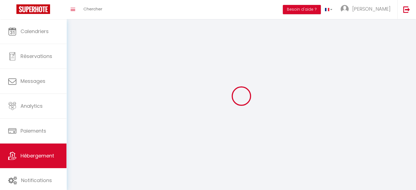
select select
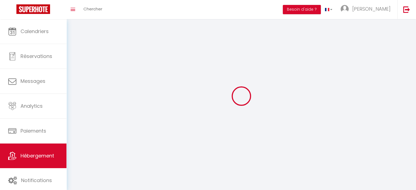
select select "1"
select select
checkbox input "false"
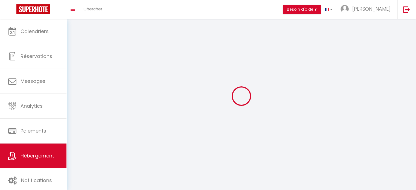
checkbox input "false"
select select "28"
select select
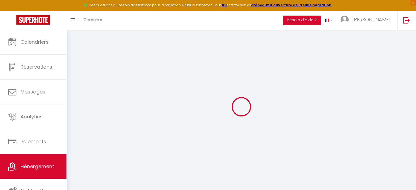
select select
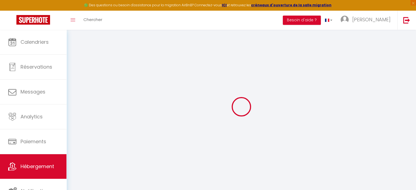
select select
checkbox input "false"
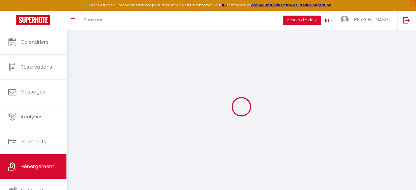
select select
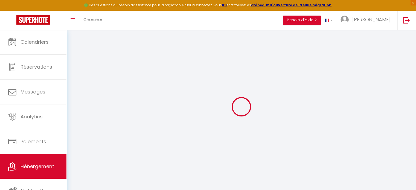
select select
checkbox input "false"
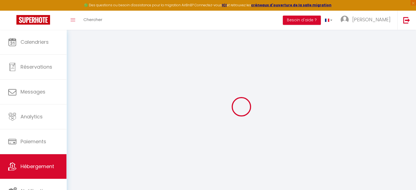
checkbox input "false"
select select
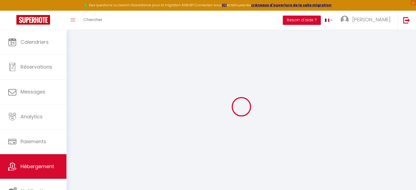
select select
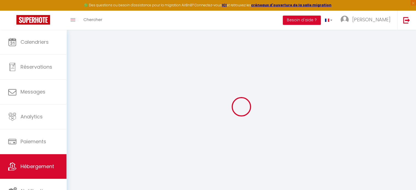
checkbox input "false"
select select
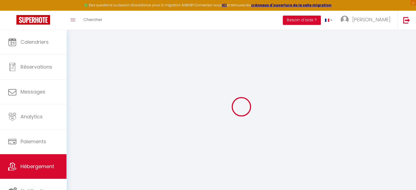
select select
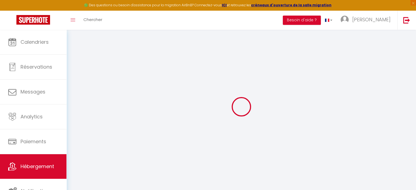
select select
checkbox input "false"
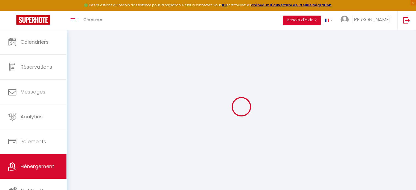
checkbox input "false"
select select
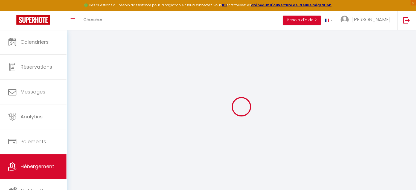
select select
checkbox input "false"
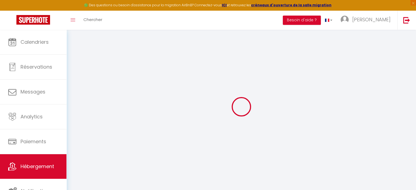
checkbox input "false"
select select
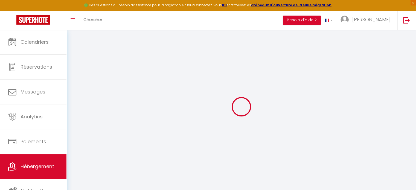
type input "Le Cocon Beauvaisien - Hyper Centre - Wifi - TV HD"
type input "[PERSON_NAME]"
type input "Placid"
type input "[STREET_ADDRESS][PERSON_NAME]"
type input "60420"
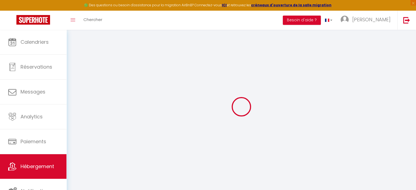
type input "[PERSON_NAME]"
select select "2"
select select "0"
type input "45"
type input "30"
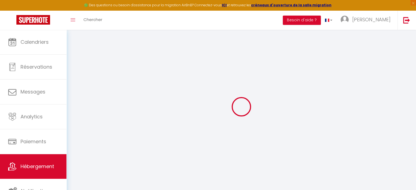
type input "5"
type input "3"
type input "300"
select select
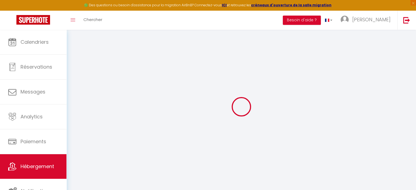
select select
type input "10 Avenue de la République"
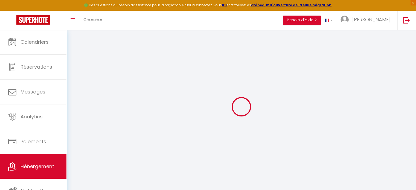
type input "60000"
type input "Beauvais"
type input "[DOMAIN_NAME][EMAIL_ADDRESS][DOMAIN_NAME]"
select select "4470"
checkbox input "false"
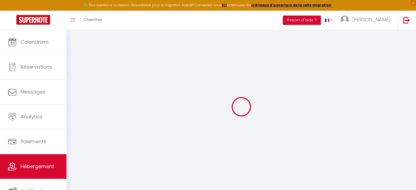
checkbox input "true"
checkbox input "false"
radio input "true"
type input "0"
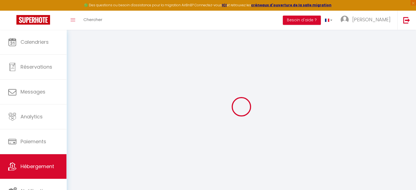
type input "0"
checkbox input "false"
checkbox input "true"
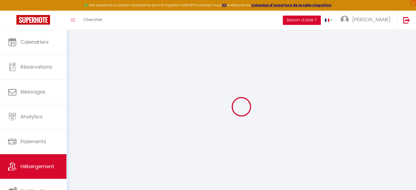
checkbox input "true"
checkbox input "false"
checkbox input "true"
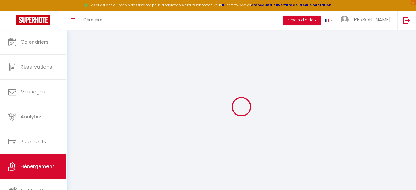
checkbox input "false"
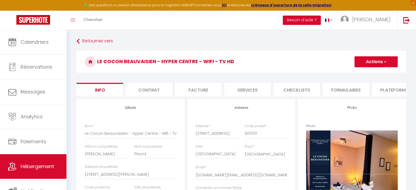
click at [302, 91] on li "Checklists" at bounding box center [297, 89] width 46 height 13
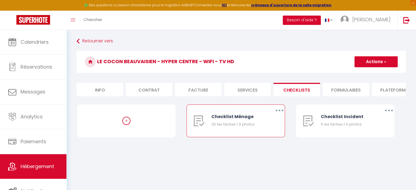
click at [280, 111] on icon "button" at bounding box center [280, 111] width 2 height 2
click at [259, 128] on link "Editer" at bounding box center [265, 122] width 40 height 9
type input "Checklist Ménage"
type input "Déroulement des taches"
select select "1"
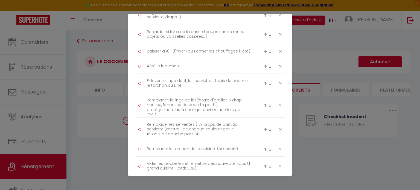
scroll to position [135, 0]
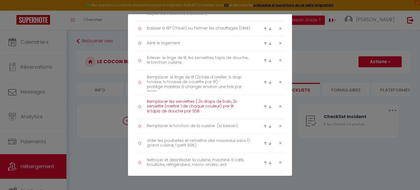
click at [219, 106] on textarea "Remplacer les serviettes ( 2x draps de bain, 2x serviette (mettre 1 de chaque c…" at bounding box center [199, 106] width 112 height 19
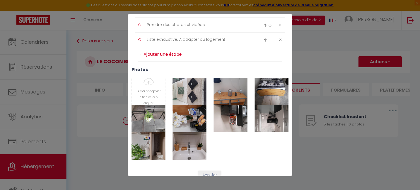
scroll to position [425, 0]
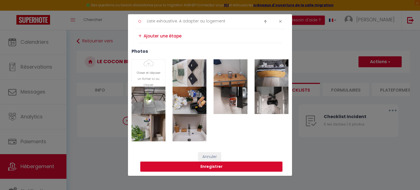
type textarea "Remplacer les serviettes ( 2x draps de bain, 2x serviette) par lit 1x tapis de …"
click at [212, 167] on button "Enregistrer" at bounding box center [211, 167] width 142 height 10
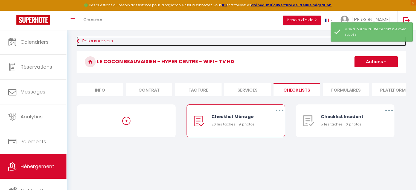
click at [101, 42] on link "Retourner vers" at bounding box center [241, 41] width 329 height 10
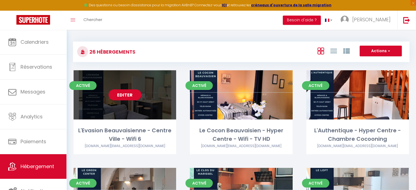
click at [121, 97] on link "Editer" at bounding box center [125, 94] width 33 height 11
select select "3"
select select "2"
select select "1"
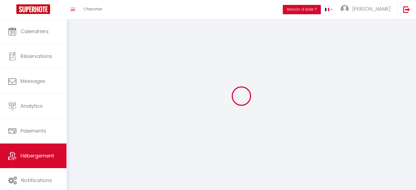
select select
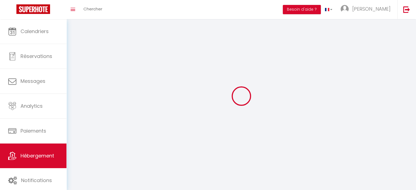
select select "1"
select select
checkbox input "false"
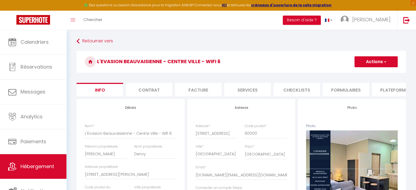
click at [306, 93] on li "Checklists" at bounding box center [297, 89] width 46 height 13
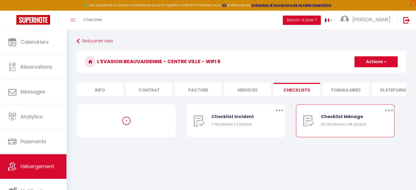
click at [390, 115] on button "button" at bounding box center [388, 110] width 15 height 9
click at [365, 128] on link "Editer" at bounding box center [374, 122] width 40 height 9
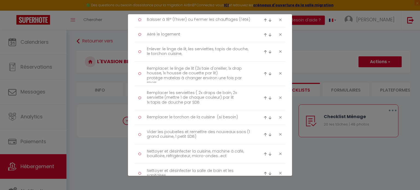
scroll to position [143, 0]
click at [221, 97] on textarea "Remplacer les serviettes ( 2x draps de bain, 2x serviette (mettre 1 de chaque c…" at bounding box center [199, 98] width 112 height 19
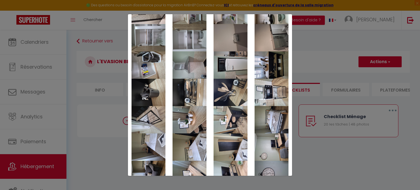
scroll to position [699, 0]
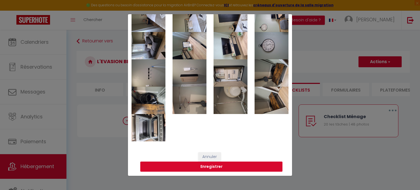
click at [215, 166] on button "Enregistrer" at bounding box center [211, 167] width 142 height 10
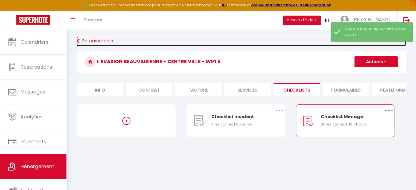
click at [103, 44] on link "Retourner vers" at bounding box center [241, 41] width 329 height 10
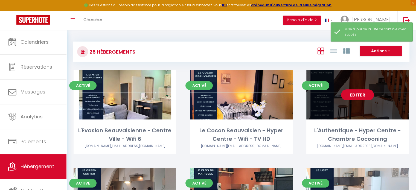
click at [371, 95] on link "Editer" at bounding box center [357, 94] width 33 height 11
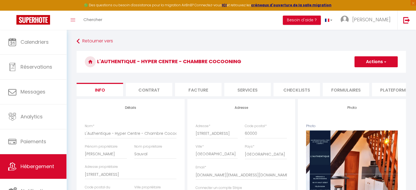
click at [306, 93] on li "Checklists" at bounding box center [297, 89] width 46 height 13
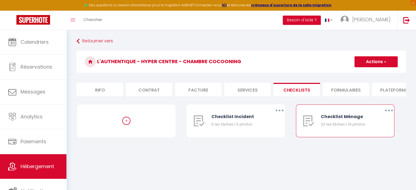
click at [387, 113] on button "button" at bounding box center [388, 110] width 15 height 9
click at [377, 126] on link "Editer" at bounding box center [374, 122] width 40 height 9
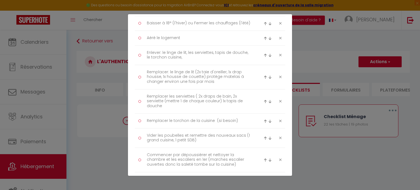
scroll to position [144, 0]
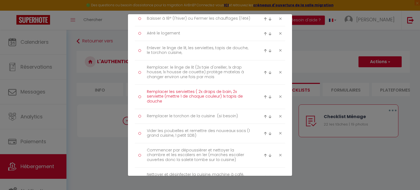
click at [220, 97] on textarea "Remplacer les serviettes ( 2x draps de bain, 2x serviette (mettre 1 de chaque c…" at bounding box center [199, 97] width 112 height 19
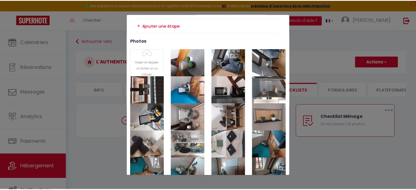
scroll to position [514, 0]
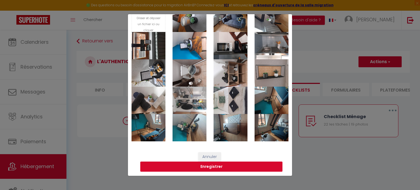
click at [216, 167] on button "Enregistrer" at bounding box center [211, 167] width 142 height 10
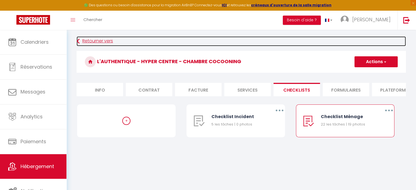
click at [98, 45] on link "Retourner vers" at bounding box center [241, 41] width 329 height 10
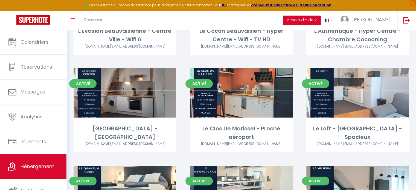
scroll to position [100, 0]
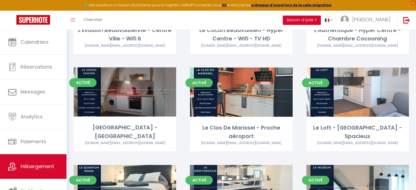
click at [123, 96] on link "Editer" at bounding box center [125, 92] width 33 height 11
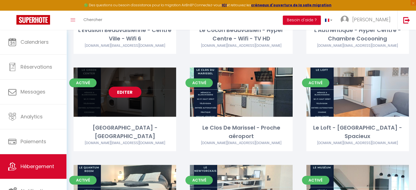
click at [123, 96] on link "Editer" at bounding box center [125, 92] width 33 height 11
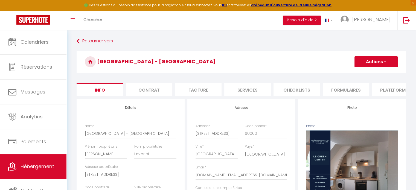
click at [298, 91] on li "Checklists" at bounding box center [297, 89] width 46 height 13
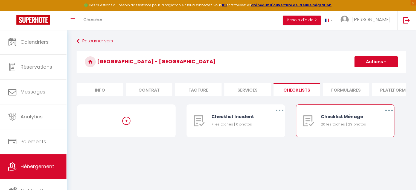
click at [395, 115] on button "button" at bounding box center [388, 110] width 15 height 9
click at [361, 128] on link "Editer" at bounding box center [374, 122] width 40 height 9
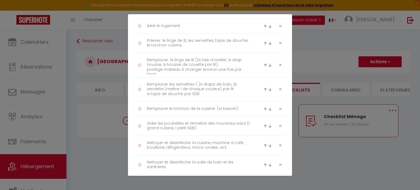
scroll to position [152, 0]
click at [219, 89] on textarea "Remplacer les serviettes ( 2x draps de bain, 2x serviette (mettre 1 de chaque c…" at bounding box center [199, 89] width 112 height 19
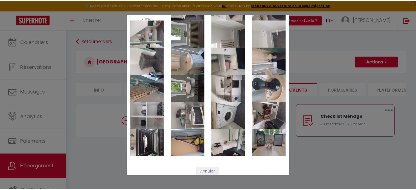
scroll to position [507, 0]
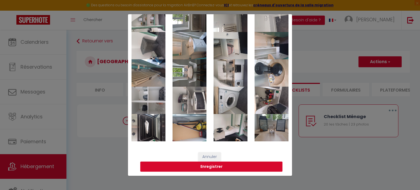
click at [215, 166] on button "Enregistrer" at bounding box center [211, 167] width 142 height 10
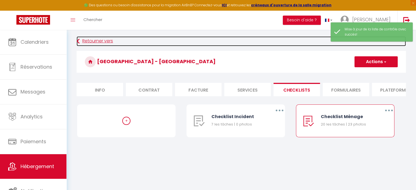
click at [91, 41] on link "Retourner vers" at bounding box center [241, 41] width 329 height 10
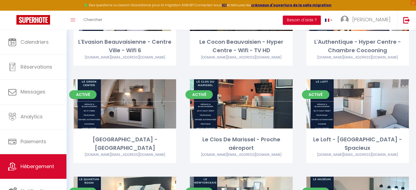
scroll to position [89, 0]
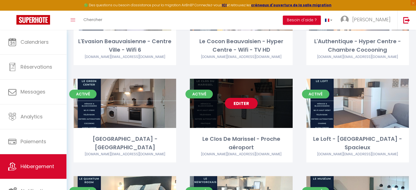
click at [236, 105] on link "Editer" at bounding box center [241, 103] width 33 height 11
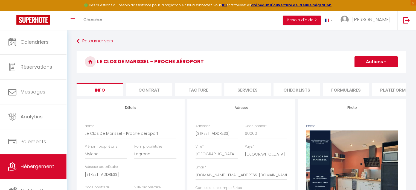
click at [297, 89] on li "Checklists" at bounding box center [297, 89] width 46 height 13
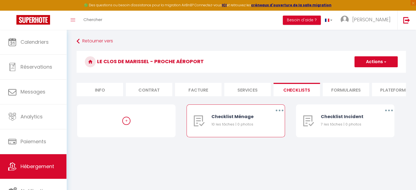
click at [278, 115] on button "button" at bounding box center [279, 110] width 15 height 9
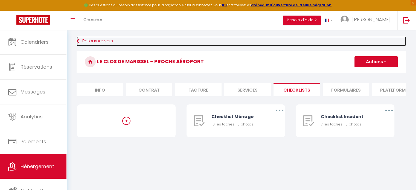
click at [99, 42] on link "Retourner vers" at bounding box center [241, 41] width 329 height 10
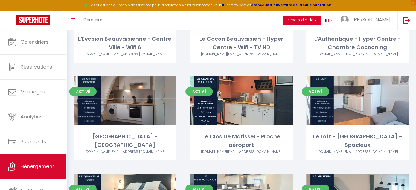
scroll to position [89, 0]
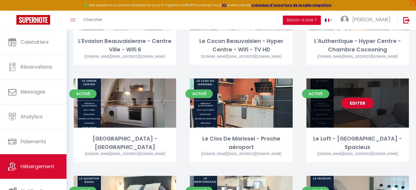
click at [355, 105] on link "Editer" at bounding box center [357, 103] width 33 height 11
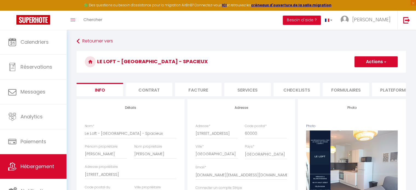
click at [303, 91] on li "Checklists" at bounding box center [297, 89] width 46 height 13
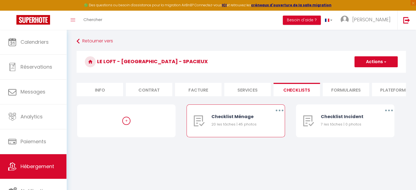
click at [279, 111] on icon "button" at bounding box center [280, 111] width 2 height 2
click at [262, 126] on link "Editer" at bounding box center [265, 122] width 40 height 9
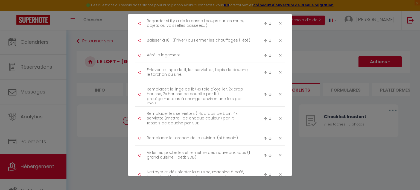
scroll to position [124, 0]
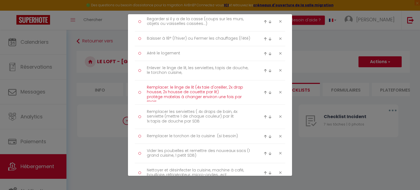
click at [197, 88] on textarea "Remplacer: le linge de lit (4x taie d'oreiller, 2x drap housse, 2x housse de co…" at bounding box center [199, 92] width 112 height 19
click at [229, 87] on textarea "Remplacer: le linge de lit (2x taie d'oreiller, 2x drap housse, 2x housse de co…" at bounding box center [199, 92] width 112 height 19
click at [165, 91] on textarea "Remplacer: le linge de lit (2x taie d'oreiller, 1x drap housse, 2x housse de co…" at bounding box center [199, 92] width 112 height 19
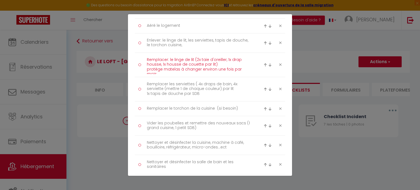
scroll to position [153, 0]
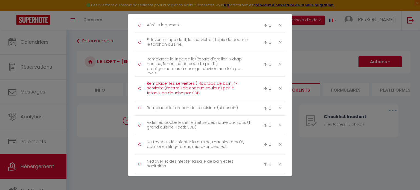
click at [220, 87] on textarea "Remplacer les serviettes ( 4x draps de bain, 4x serviette (mettre 1 de chaque c…" at bounding box center [199, 88] width 112 height 19
click at [199, 82] on textarea "Remplacer les serviettes ( 4x draps de bain, 4x serviette (mettre 1 de chaque c…" at bounding box center [199, 88] width 112 height 19
click at [232, 82] on textarea "Remplacer les serviettes ( 2x draps de bain, 4x serviette (mettre 1 de chaque c…" at bounding box center [199, 88] width 112 height 19
click at [220, 87] on textarea "Remplacer les serviettes ( 2x draps de bain, 2x serviette (mettre 1 de chaque c…" at bounding box center [199, 88] width 112 height 19
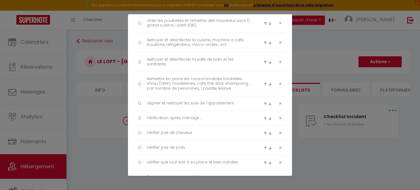
scroll to position [255, 0]
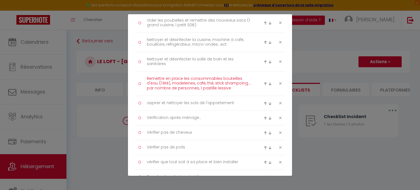
click at [193, 83] on textarea "Remettre en place les consommables bouteilles d'eau (l'été), madeleines, café, …" at bounding box center [199, 83] width 112 height 19
click at [207, 87] on textarea "Remettre en place les consommables bouteilles d'eau (l'été), café, thé, stick s…" at bounding box center [199, 83] width 112 height 19
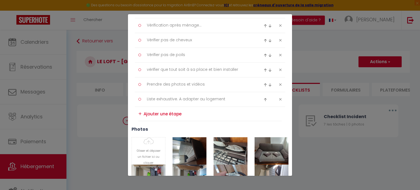
scroll to position [357, 0]
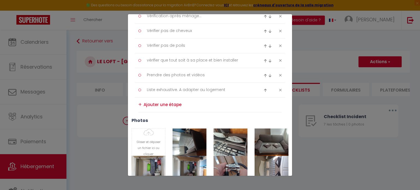
click at [167, 104] on textarea at bounding box center [213, 104] width 138 height 9
click at [141, 104] on div "+" at bounding box center [139, 104] width 3 height 8
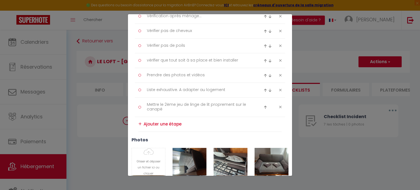
click at [264, 106] on img at bounding box center [266, 108] width 4 height 4
click at [264, 91] on img at bounding box center [266, 93] width 4 height 4
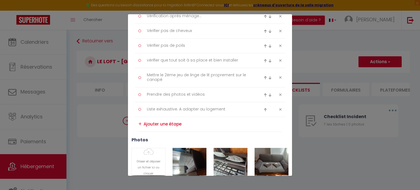
click at [264, 77] on img at bounding box center [266, 78] width 4 height 4
click at [264, 63] on img at bounding box center [266, 63] width 4 height 4
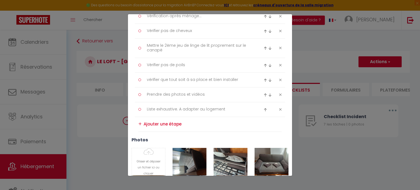
click at [264, 49] on img at bounding box center [266, 48] width 4 height 4
click at [264, 33] on img at bounding box center [266, 34] width 4 height 4
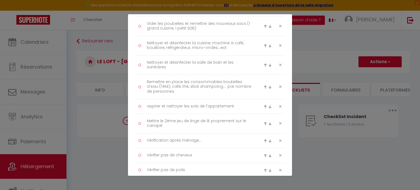
scroll to position [248, 0]
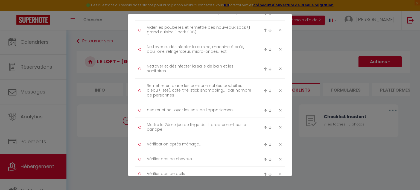
click at [264, 127] on img at bounding box center [266, 128] width 4 height 4
click at [264, 111] on img at bounding box center [266, 113] width 4 height 4
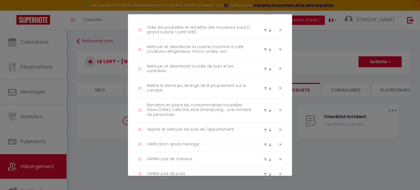
click at [264, 88] on img at bounding box center [266, 89] width 4 height 4
click at [264, 68] on img at bounding box center [266, 69] width 4 height 4
click at [264, 48] on img at bounding box center [266, 50] width 4 height 4
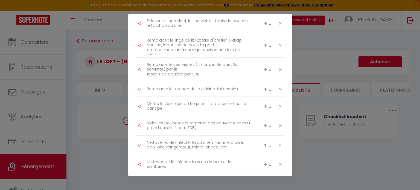
scroll to position [165, 0]
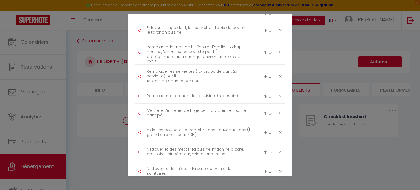
click at [264, 112] on img at bounding box center [266, 114] width 4 height 4
click at [264, 98] on img at bounding box center [266, 99] width 4 height 4
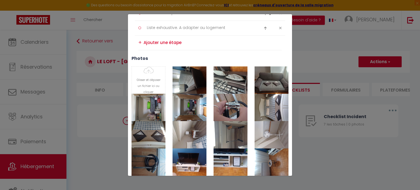
scroll to position [438, 0]
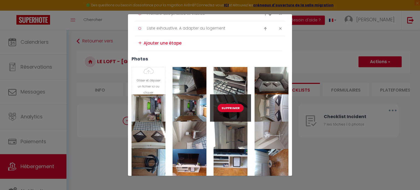
click at [228, 107] on button "Supprimer" at bounding box center [231, 108] width 26 height 8
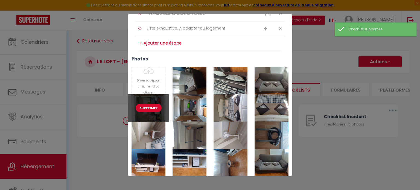
click at [146, 109] on button "Supprimer" at bounding box center [149, 108] width 26 height 8
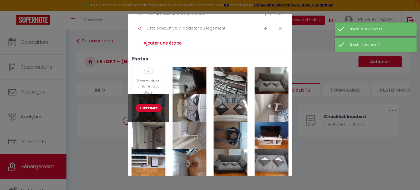
click at [146, 109] on button "Supprimer" at bounding box center [149, 108] width 26 height 8
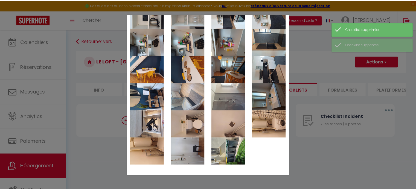
scroll to position [664, 0]
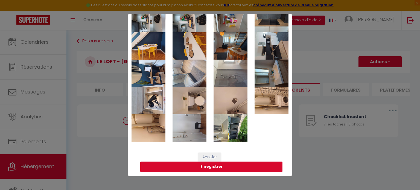
click at [212, 166] on button "Enregistrer" at bounding box center [211, 167] width 142 height 10
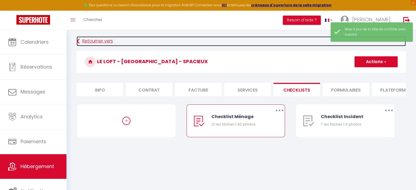
click at [96, 42] on link "Retourner vers" at bounding box center [241, 41] width 329 height 10
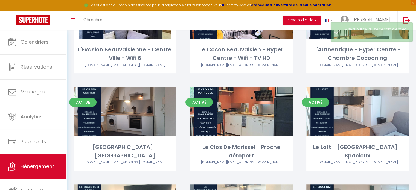
scroll to position [85, 0]
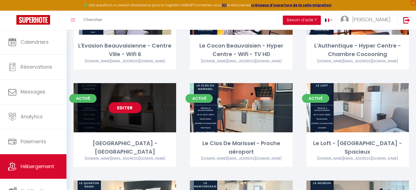
click at [124, 112] on link "Editer" at bounding box center [125, 107] width 33 height 11
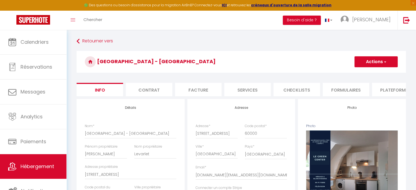
click at [298, 92] on li "Checklists" at bounding box center [297, 89] width 46 height 13
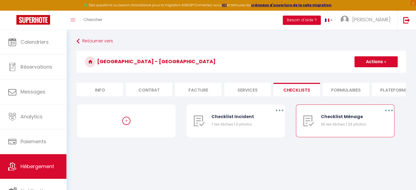
click at [390, 114] on button "button" at bounding box center [388, 110] width 15 height 9
click at [366, 126] on link "Editer" at bounding box center [374, 122] width 40 height 9
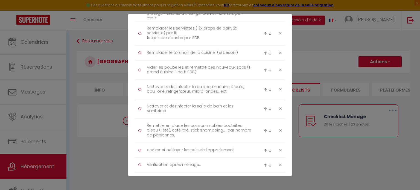
scroll to position [208, 0]
click at [87, 157] on div "Liste de checklist × Titre * Checklist Ménage Description * Déroulement des tac…" at bounding box center [210, 95] width 420 height 190
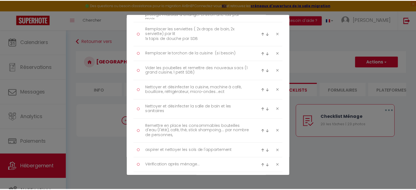
scroll to position [507, 0]
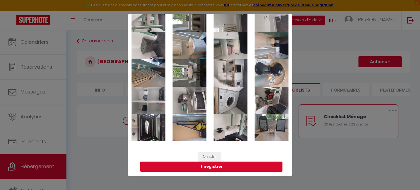
click at [223, 169] on button "Enregistrer" at bounding box center [211, 167] width 142 height 10
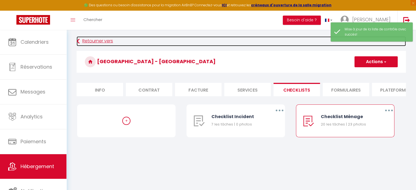
click at [96, 40] on link "Retourner vers" at bounding box center [241, 41] width 329 height 10
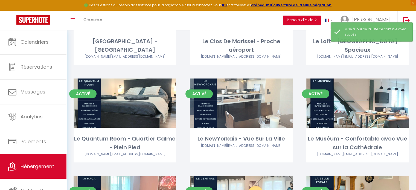
scroll to position [187, 0]
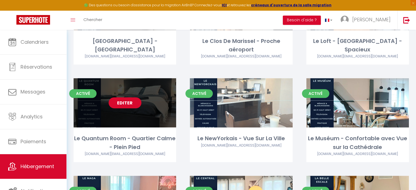
click at [125, 104] on link "Editer" at bounding box center [125, 102] width 33 height 11
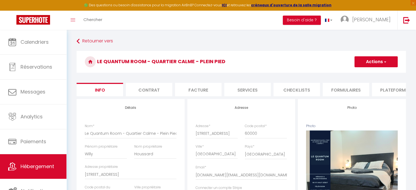
click at [291, 89] on li "Checklists" at bounding box center [297, 89] width 46 height 13
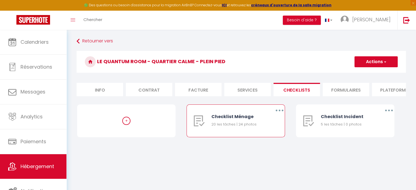
click at [278, 115] on button "button" at bounding box center [279, 110] width 15 height 9
click at [258, 128] on link "Editer" at bounding box center [265, 122] width 40 height 9
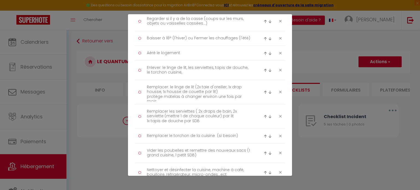
scroll to position [131, 0]
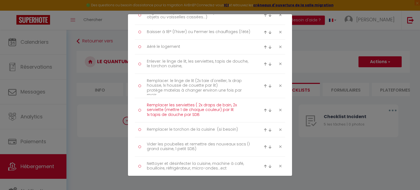
click at [220, 110] on textarea "Remplacer les serviettes ( 2x draps de bain, 2x serviette (mettre 1 de chaque c…" at bounding box center [199, 110] width 112 height 19
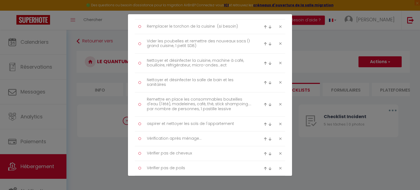
scroll to position [238, 0]
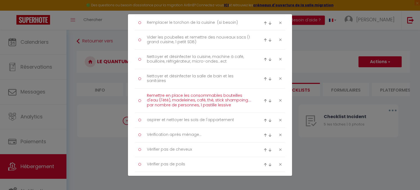
click at [193, 100] on textarea "Remettre en place les consommables bouteilles d'eau (l'été), madeleines, café, …" at bounding box center [199, 100] width 112 height 19
click at [205, 104] on textarea "Remettre en place les consommables bouteilles d'eau (l'été), café, thé, stick s…" at bounding box center [199, 100] width 112 height 19
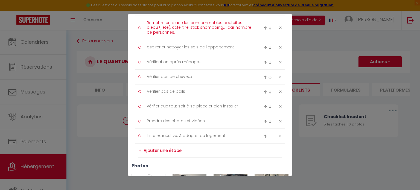
scroll to position [311, 0]
click at [161, 151] on textarea at bounding box center [213, 150] width 138 height 9
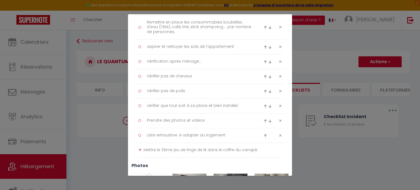
click at [139, 150] on div "+" at bounding box center [139, 150] width 3 height 8
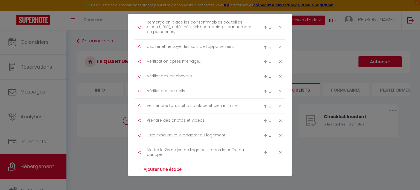
click at [264, 152] on img at bounding box center [266, 153] width 4 height 4
click at [264, 135] on div at bounding box center [269, 138] width 10 height 7
click at [264, 137] on img at bounding box center [266, 138] width 4 height 4
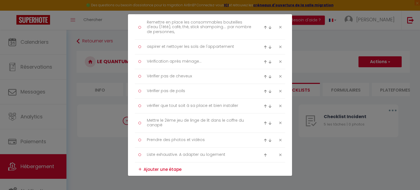
click at [264, 122] on img at bounding box center [266, 123] width 4 height 4
click at [264, 108] on img at bounding box center [266, 109] width 4 height 4
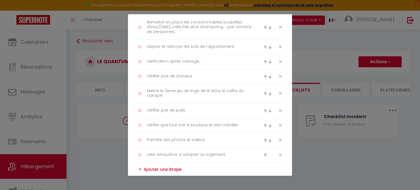
click at [264, 93] on img at bounding box center [266, 94] width 4 height 4
click at [264, 77] on img at bounding box center [266, 79] width 4 height 4
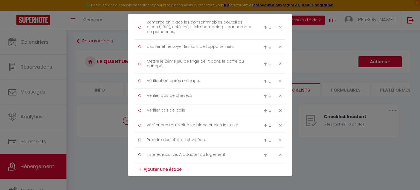
click at [264, 63] on img at bounding box center [266, 64] width 4 height 4
click at [264, 48] on img at bounding box center [266, 50] width 4 height 4
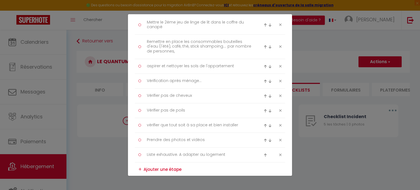
click at [264, 24] on img at bounding box center [266, 25] width 4 height 4
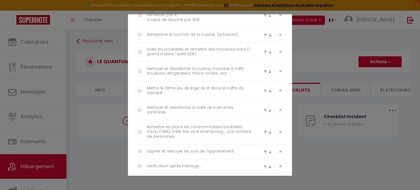
scroll to position [225, 0]
click at [264, 90] on img at bounding box center [266, 92] width 4 height 4
click at [264, 71] on img at bounding box center [266, 72] width 4 height 4
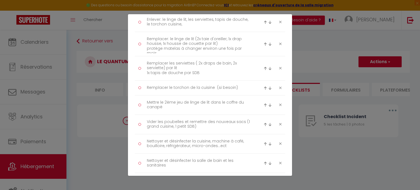
scroll to position [171, 0]
click at [264, 106] on img at bounding box center [266, 107] width 4 height 4
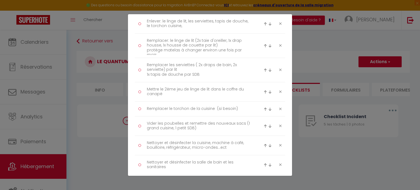
click at [264, 93] on div at bounding box center [269, 92] width 10 height 7
click at [264, 90] on img at bounding box center [266, 92] width 4 height 4
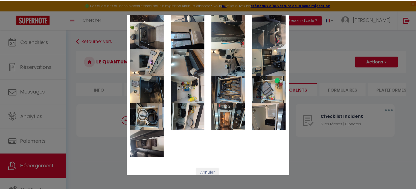
scroll to position [554, 0]
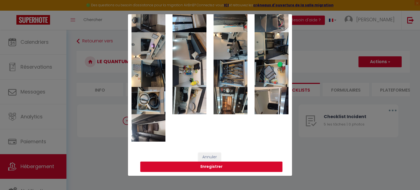
click at [213, 165] on button "Enregistrer" at bounding box center [211, 167] width 142 height 10
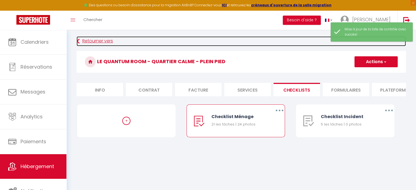
click at [98, 42] on link "Retourner vers" at bounding box center [241, 41] width 329 height 10
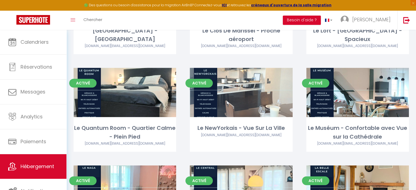
scroll to position [198, 0]
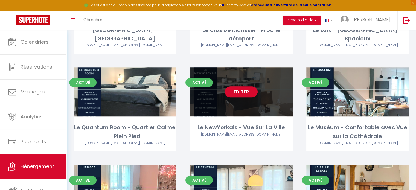
click at [246, 95] on link "Editer" at bounding box center [241, 91] width 33 height 11
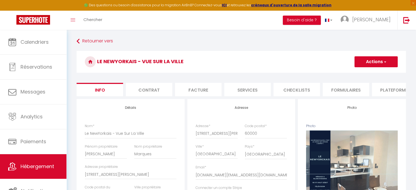
click at [289, 88] on li "Checklists" at bounding box center [297, 89] width 46 height 13
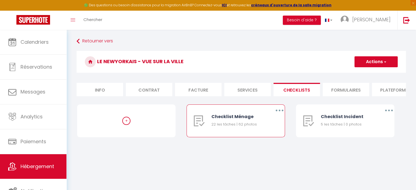
click at [284, 114] on button "button" at bounding box center [279, 110] width 15 height 9
click at [254, 126] on link "Editer" at bounding box center [265, 122] width 40 height 9
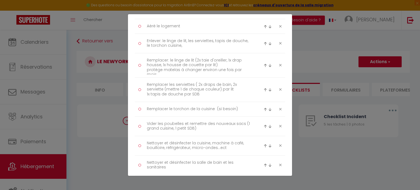
scroll to position [181, 0]
click at [220, 88] on textarea "Remplacer les serviettes ( 2x draps de bain, 2x serviette (mettre 1 de chaque c…" at bounding box center [199, 89] width 112 height 19
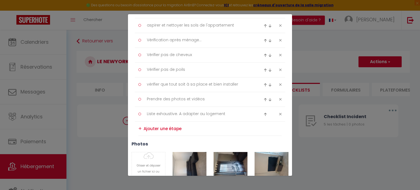
scroll to position [362, 0]
click at [162, 128] on textarea at bounding box center [213, 129] width 138 height 9
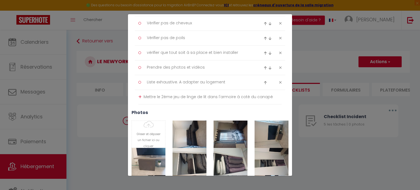
scroll to position [397, 0]
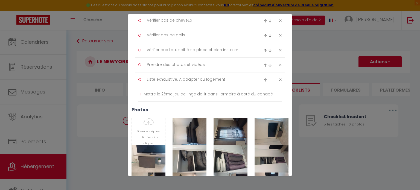
click at [139, 92] on div "+" at bounding box center [139, 94] width 3 height 8
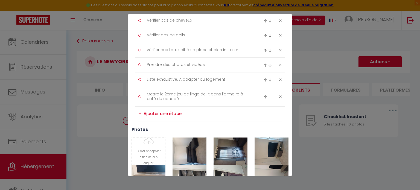
click at [264, 96] on img at bounding box center [266, 97] width 4 height 4
click at [264, 80] on img at bounding box center [266, 82] width 4 height 4
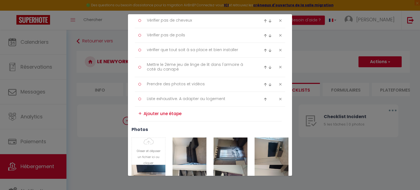
click at [264, 66] on img at bounding box center [266, 68] width 4 height 4
click at [264, 52] on img at bounding box center [266, 53] width 4 height 4
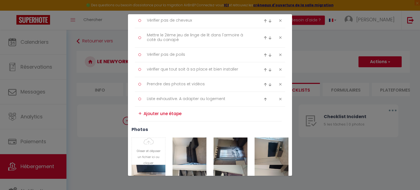
click at [264, 36] on img at bounding box center [266, 38] width 4 height 4
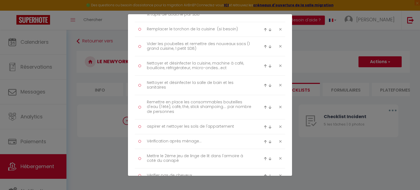
scroll to position [260, 0]
click at [264, 159] on img at bounding box center [266, 160] width 4 height 4
click at [264, 143] on img at bounding box center [266, 145] width 4 height 4
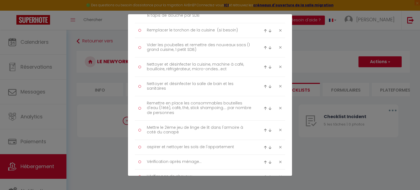
click at [264, 129] on img at bounding box center [266, 131] width 4 height 4
click at [264, 105] on img at bounding box center [266, 106] width 4 height 4
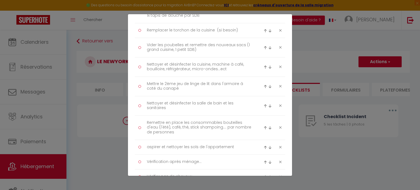
click at [264, 87] on img at bounding box center [266, 87] width 4 height 4
click at [264, 65] on img at bounding box center [266, 67] width 4 height 4
click at [264, 48] on img at bounding box center [266, 48] width 4 height 4
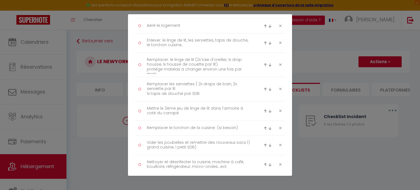
scroll to position [181, 0]
click at [264, 111] on img at bounding box center [266, 113] width 4 height 4
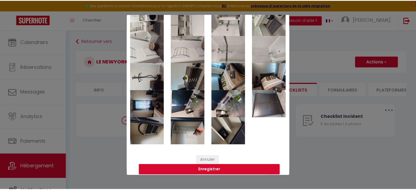
scroll to position [830, 0]
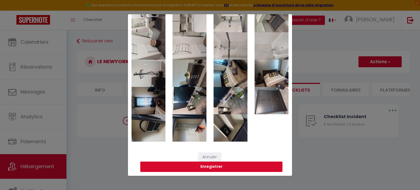
click at [207, 166] on button "Enregistrer" at bounding box center [211, 167] width 142 height 10
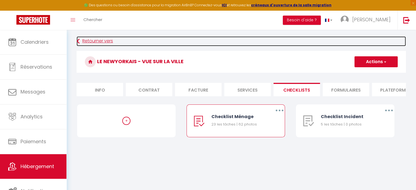
click at [101, 42] on link "Retourner vers" at bounding box center [241, 41] width 329 height 10
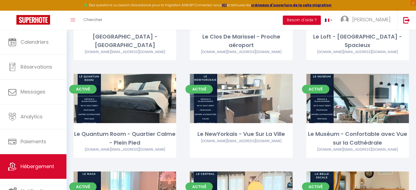
scroll to position [191, 0]
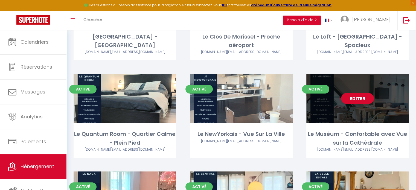
click at [364, 101] on link "Editer" at bounding box center [357, 98] width 33 height 11
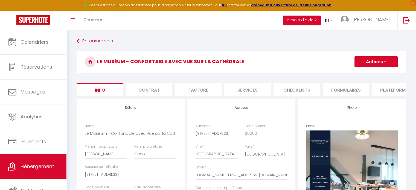
click at [300, 91] on li "Checklists" at bounding box center [297, 89] width 46 height 13
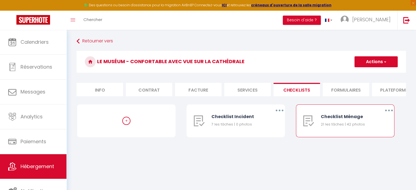
click at [388, 114] on button "button" at bounding box center [388, 110] width 15 height 9
click at [371, 125] on link "Editer" at bounding box center [374, 122] width 40 height 9
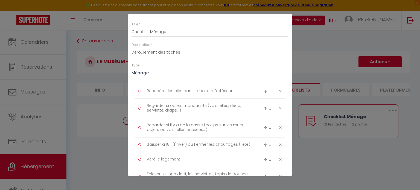
scroll to position [19, 0]
click at [234, 91] on textarea "Récupérer les clés dans la boite à l'extérieur" at bounding box center [199, 90] width 112 height 9
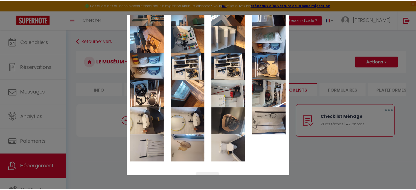
scroll to position [673, 0]
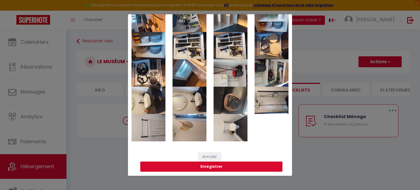
click at [207, 167] on button "Enregistrer" at bounding box center [211, 167] width 142 height 10
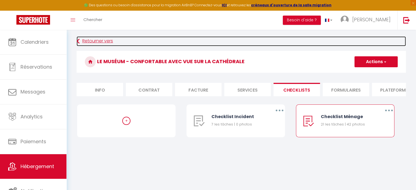
click at [100, 42] on link "Retourner vers" at bounding box center [241, 41] width 329 height 10
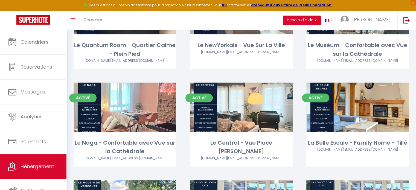
scroll to position [281, 0]
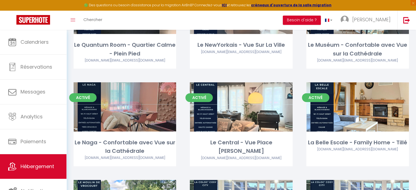
click at [126, 108] on link "Editer" at bounding box center [125, 106] width 33 height 11
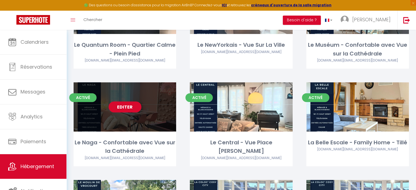
click at [126, 108] on link "Editer" at bounding box center [125, 106] width 33 height 11
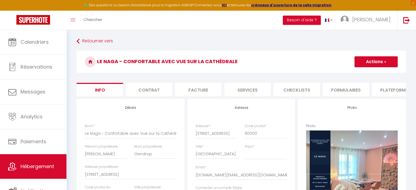
click at [286, 92] on li "Checklists" at bounding box center [297, 89] width 46 height 13
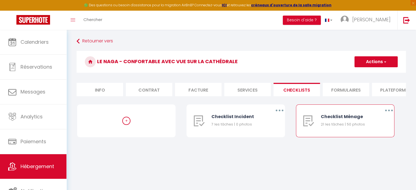
click at [388, 114] on button "button" at bounding box center [388, 110] width 15 height 9
click at [367, 128] on link "Editer" at bounding box center [374, 122] width 40 height 9
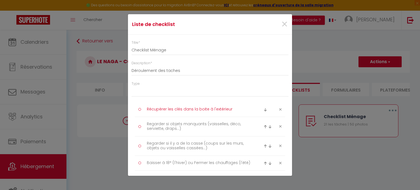
click at [234, 108] on textarea "Récupérer les clés dans la boite à l'extérieur" at bounding box center [199, 109] width 112 height 9
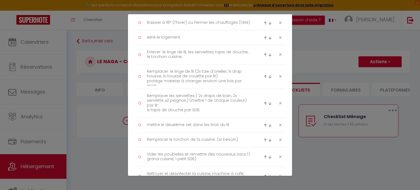
scroll to position [146, 0]
click at [217, 124] on textarea "mettre le deuxième set dans les tiroir du lit" at bounding box center [199, 124] width 112 height 9
click at [264, 124] on img at bounding box center [266, 125] width 4 height 4
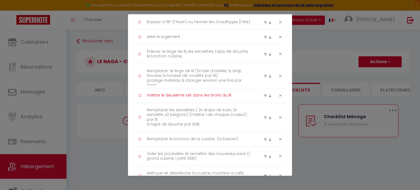
click at [191, 95] on textarea "mettre le deuxième set dans les tiroirs du lit" at bounding box center [199, 95] width 112 height 9
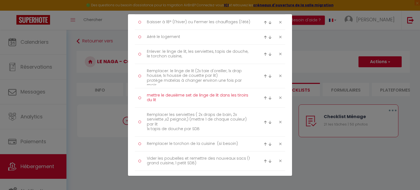
click at [211, 101] on textarea "mettre le deuxième set de linge de lit dans les tiroirs du lit" at bounding box center [199, 98] width 112 height 14
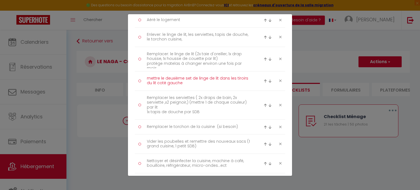
scroll to position [169, 0]
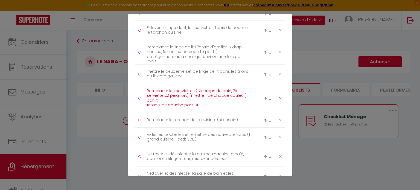
click at [246, 96] on textarea "Remplacer les serviettes ( 2x draps de bain, 2x serviette ,x2 peignoir,) (mettr…" at bounding box center [199, 98] width 112 height 23
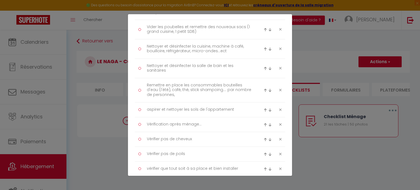
scroll to position [273, 0]
click at [192, 94] on textarea "Remettre en place les consommables bouteilles d'eau (l'été), café, thé, stick s…" at bounding box center [199, 89] width 112 height 19
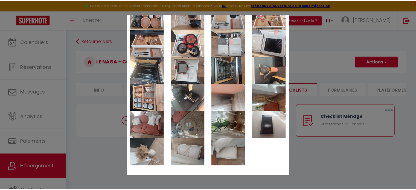
scroll to position [723, 0]
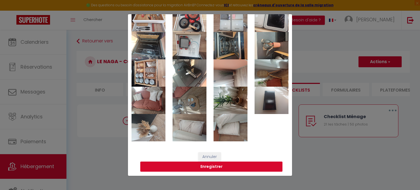
click at [214, 168] on button "Enregistrer" at bounding box center [211, 167] width 142 height 10
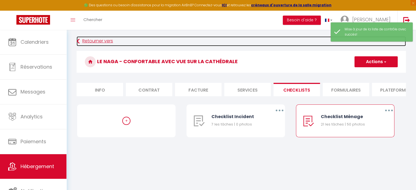
click at [93, 39] on link "Retourner vers" at bounding box center [241, 41] width 329 height 10
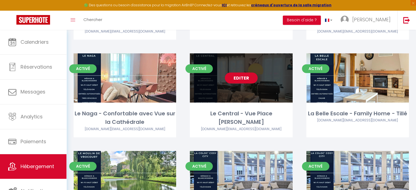
scroll to position [310, 0]
click at [242, 78] on link "Editer" at bounding box center [241, 77] width 33 height 11
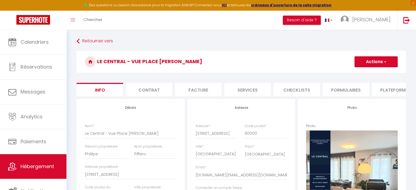
click at [294, 89] on li "Checklists" at bounding box center [297, 89] width 46 height 13
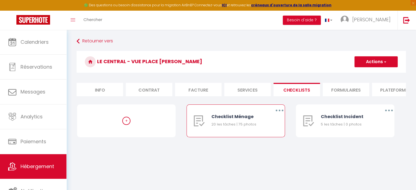
click at [277, 114] on button "button" at bounding box center [279, 110] width 15 height 9
click at [268, 125] on link "Editer" at bounding box center [265, 122] width 40 height 9
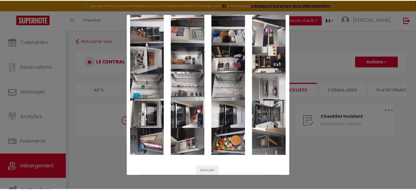
scroll to position [868, 0]
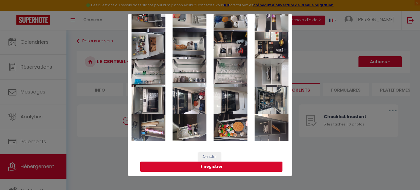
click at [211, 166] on button "Enregistrer" at bounding box center [211, 167] width 142 height 10
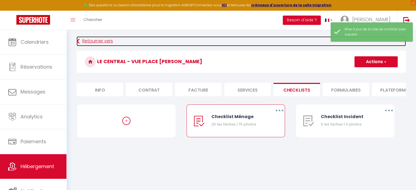
click at [107, 38] on link "Retourner vers" at bounding box center [241, 41] width 329 height 10
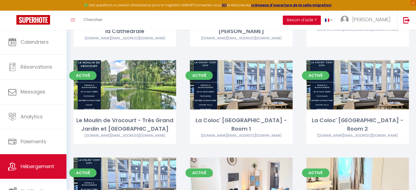
scroll to position [407, 0]
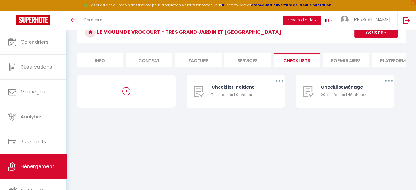
click at [154, 133] on div "Retourner vers [GEOGRAPHIC_DATA] et [GEOGRAPHIC_DATA] Actions Créer une nouvell…" at bounding box center [241, 66] width 350 height 132
click at [391, 83] on button "button" at bounding box center [388, 81] width 15 height 9
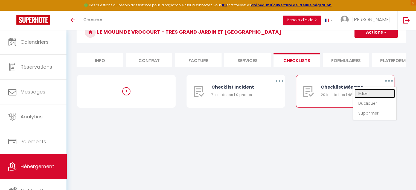
click at [365, 98] on link "Editer" at bounding box center [374, 93] width 40 height 9
type input "Checklist Ménage"
type input "Déroulement des taches"
select select "1"
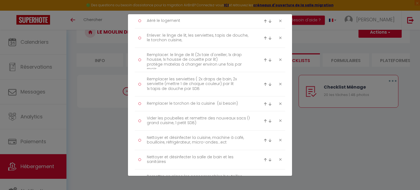
scroll to position [156, 0]
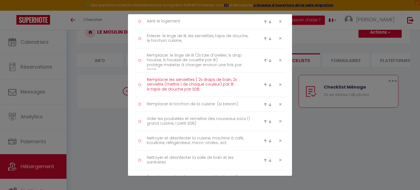
click at [199, 80] on textarea "Remplacer les serviettes ( 2x draps de bain, 2x serviette (mettre 1 de chaque c…" at bounding box center [199, 84] width 112 height 19
click at [231, 79] on textarea "Remplacer les serviettes ( 1x draps de bain, 2x serviette (mettre 1 de chaque c…" at bounding box center [199, 84] width 112 height 19
click at [199, 80] on textarea "Remplacer les serviettes ( 1x draps de bain, 2x serviette (mettre 1 de chaque c…" at bounding box center [199, 84] width 112 height 19
drag, startPoint x: 198, startPoint y: 79, endPoint x: 230, endPoint y: 78, distance: 32.6
click at [230, 78] on textarea "Remplacer les serviettes ( 2x draps de bain, 2x serviette (mettre 1 de chaque c…" at bounding box center [199, 84] width 112 height 19
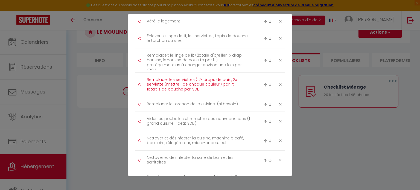
drag, startPoint x: 196, startPoint y: 78, endPoint x: 163, endPoint y: 84, distance: 33.0
click at [163, 84] on textarea "Remplacer les serviettes ( 2x draps de bain, 2x serviette (mettre 1 de chaque c…" at bounding box center [199, 84] width 112 height 19
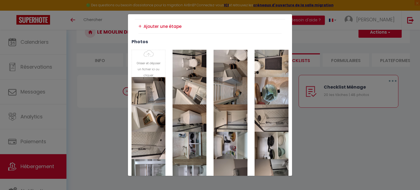
scroll to position [430, 0]
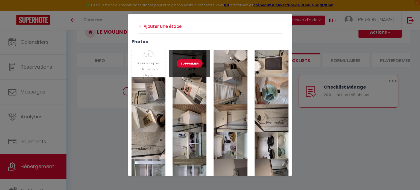
type textarea "Remplacer les serviettes 2X par lit 1x tapis de douche par SDB"
click at [186, 61] on button "Supprimer" at bounding box center [190, 63] width 26 height 8
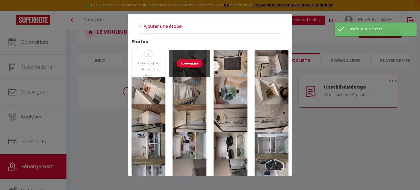
click at [186, 61] on button "Supprimer" at bounding box center [190, 63] width 26 height 8
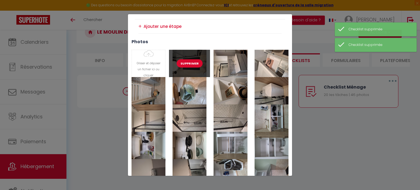
click at [186, 61] on button "Supprimer" at bounding box center [190, 63] width 26 height 8
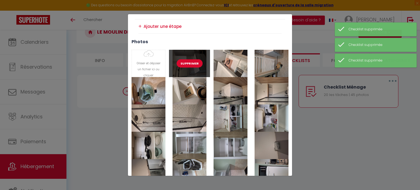
click at [186, 61] on button "Supprimer" at bounding box center [190, 63] width 26 height 8
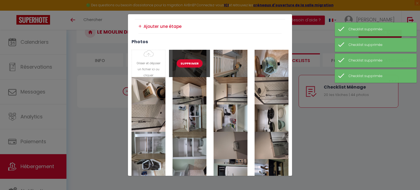
click at [186, 61] on button "Supprimer" at bounding box center [190, 63] width 26 height 8
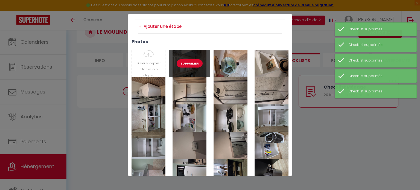
click at [186, 61] on button "Supprimer" at bounding box center [190, 63] width 26 height 8
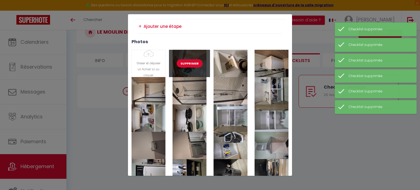
click at [186, 61] on button "Supprimer" at bounding box center [190, 63] width 26 height 8
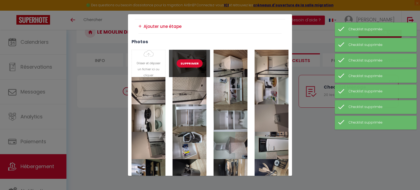
click at [186, 61] on button "Supprimer" at bounding box center [190, 63] width 26 height 8
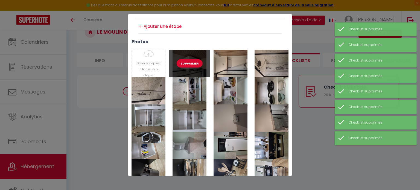
click at [186, 61] on button "Supprimer" at bounding box center [190, 63] width 26 height 8
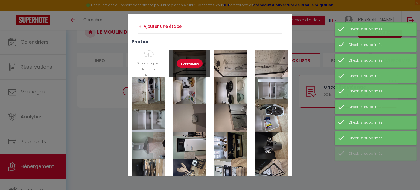
click at [186, 61] on button "Supprimer" at bounding box center [190, 63] width 26 height 8
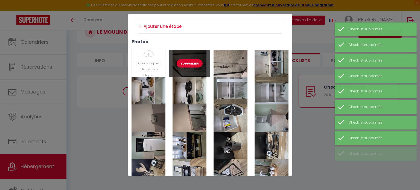
click at [186, 61] on button "Supprimer" at bounding box center [190, 63] width 26 height 8
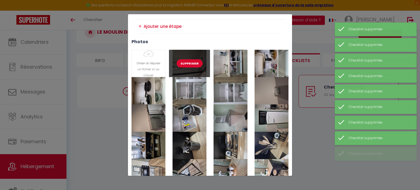
click at [186, 61] on button "Supprimer" at bounding box center [190, 63] width 26 height 8
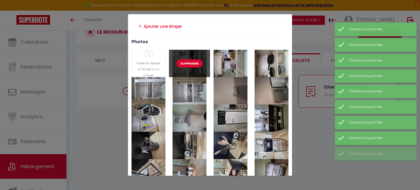
click at [186, 61] on button "Supprimer" at bounding box center [190, 63] width 26 height 8
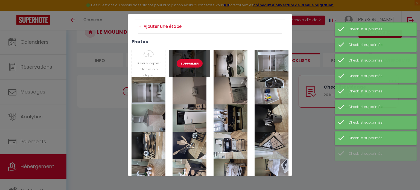
click at [186, 61] on button "Supprimer" at bounding box center [190, 63] width 26 height 8
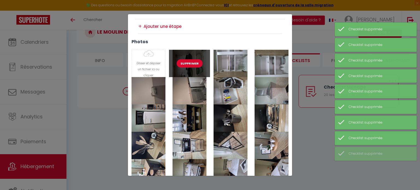
click at [186, 61] on button "Supprimer" at bounding box center [190, 63] width 26 height 8
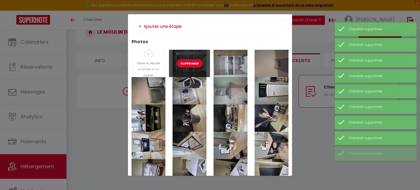
click at [186, 61] on button "Supprimer" at bounding box center [190, 63] width 26 height 8
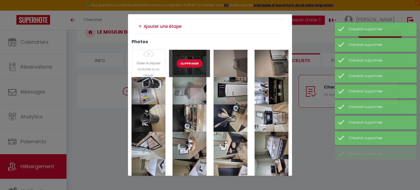
click at [186, 61] on button "Supprimer" at bounding box center [190, 63] width 26 height 8
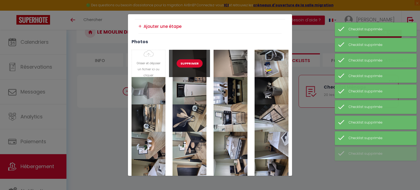
click at [186, 61] on button "Supprimer" at bounding box center [190, 63] width 26 height 8
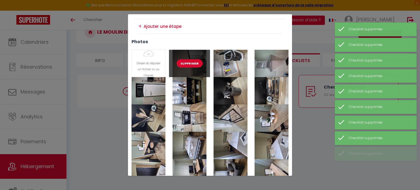
click at [186, 61] on button "Supprimer" at bounding box center [190, 63] width 26 height 8
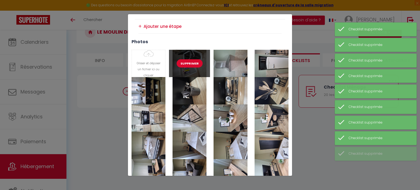
click at [186, 61] on button "Supprimer" at bounding box center [190, 63] width 26 height 8
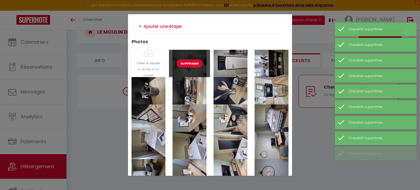
click at [186, 61] on button "Supprimer" at bounding box center [190, 63] width 26 height 8
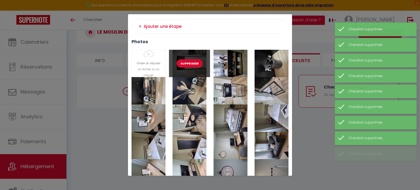
click at [186, 61] on button "Supprimer" at bounding box center [190, 63] width 26 height 8
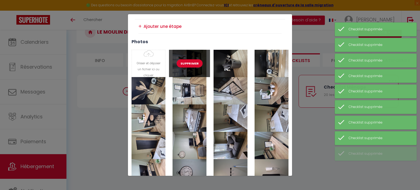
click at [186, 61] on button "Supprimer" at bounding box center [190, 63] width 26 height 8
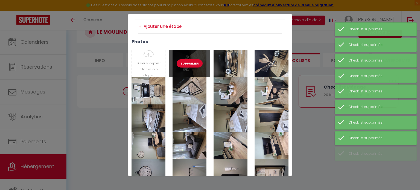
click at [186, 61] on button "Supprimer" at bounding box center [190, 63] width 26 height 8
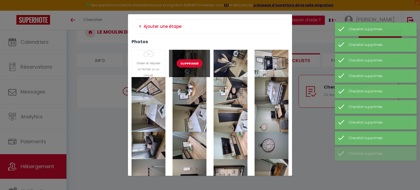
click at [186, 61] on button "Supprimer" at bounding box center [190, 63] width 26 height 8
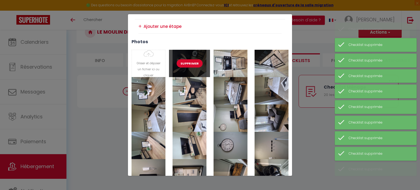
click at [186, 61] on button "Supprimer" at bounding box center [190, 63] width 26 height 8
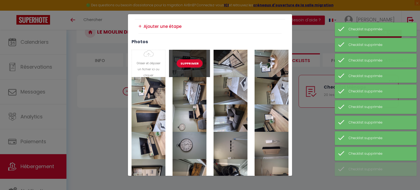
click at [186, 61] on button "Supprimer" at bounding box center [190, 63] width 26 height 8
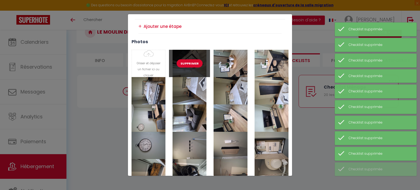
click at [186, 61] on button "Supprimer" at bounding box center [190, 63] width 26 height 8
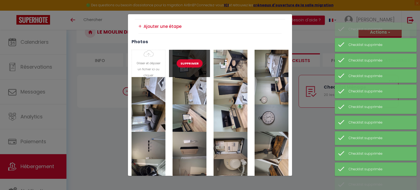
click at [186, 61] on button "Supprimer" at bounding box center [190, 63] width 26 height 8
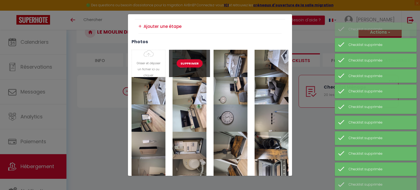
click at [186, 61] on button "Supprimer" at bounding box center [190, 63] width 26 height 8
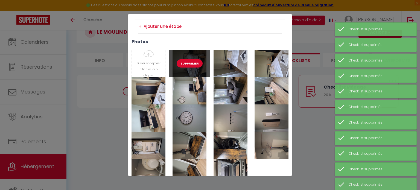
click at [186, 61] on button "Supprimer" at bounding box center [190, 63] width 26 height 8
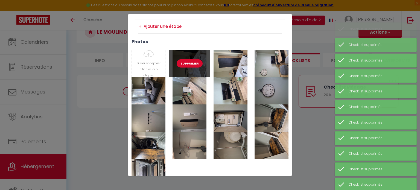
click at [186, 61] on button "Supprimer" at bounding box center [190, 63] width 26 height 8
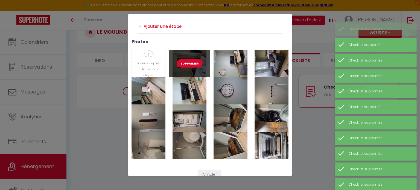
click at [186, 61] on button "Supprimer" at bounding box center [190, 63] width 26 height 8
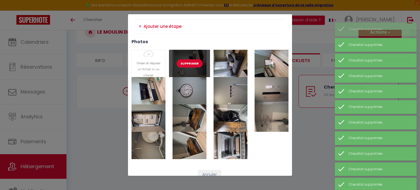
click at [186, 61] on button "Supprimer" at bounding box center [190, 63] width 26 height 8
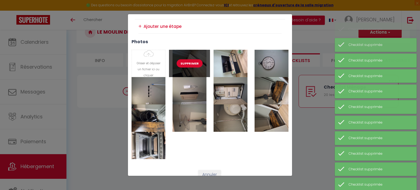
click at [186, 61] on button "Supprimer" at bounding box center [190, 63] width 26 height 8
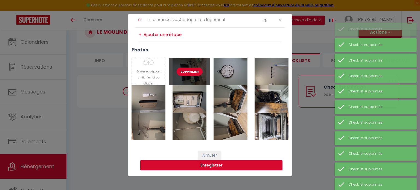
scroll to position [420, 0]
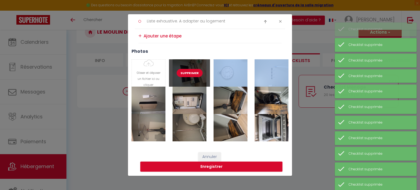
click at [186, 61] on div "Supprimer" at bounding box center [189, 72] width 41 height 27
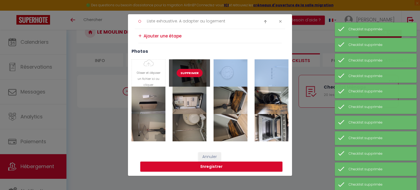
click at [186, 61] on div "Supprimer" at bounding box center [189, 72] width 41 height 27
click at [186, 74] on button "Supprimer" at bounding box center [190, 73] width 26 height 8
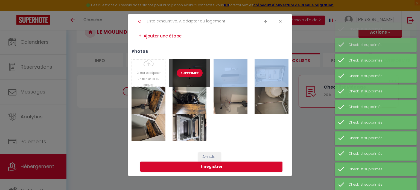
click at [186, 74] on button "Supprimer" at bounding box center [190, 73] width 26 height 8
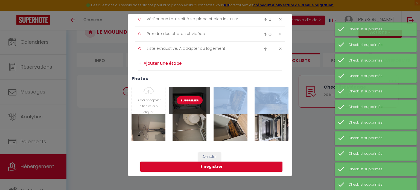
click at [186, 101] on button "Supprimer" at bounding box center [190, 100] width 26 height 8
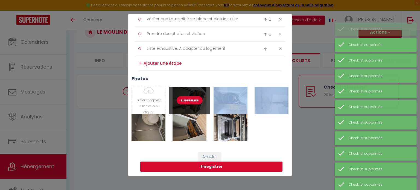
click at [186, 101] on button "Supprimer" at bounding box center [190, 100] width 26 height 8
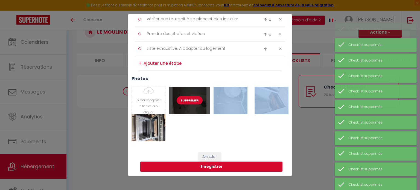
click at [186, 101] on button "Supprimer" at bounding box center [190, 100] width 26 height 8
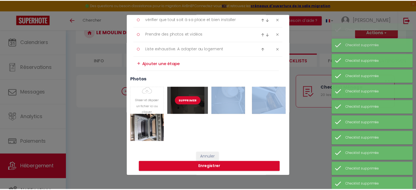
scroll to position [366, 0]
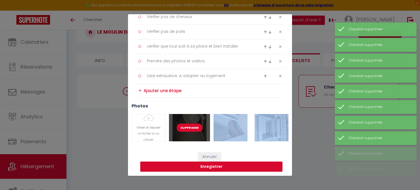
click at [187, 128] on button "Supprimer" at bounding box center [190, 128] width 26 height 8
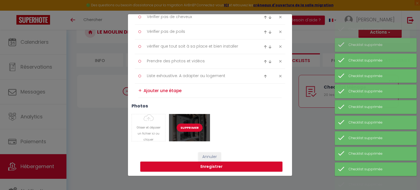
click at [187, 128] on button "Supprimer" at bounding box center [190, 128] width 26 height 8
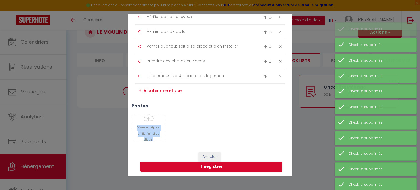
click at [187, 128] on div "Glisser et déposer un fichier ici ou cliquer Ooops, something wrong happened. R…" at bounding box center [210, 127] width 164 height 27
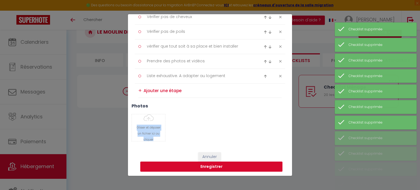
click at [208, 167] on button "Enregistrer" at bounding box center [211, 167] width 142 height 10
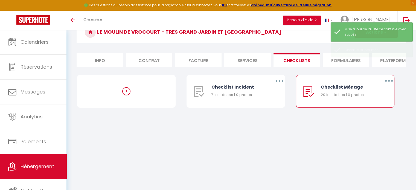
click at [388, 81] on button "button" at bounding box center [388, 81] width 15 height 9
click at [369, 98] on link "Editer" at bounding box center [374, 93] width 40 height 9
type input "Checklist Ménage"
type input "Déroulement des taches"
select select "1"
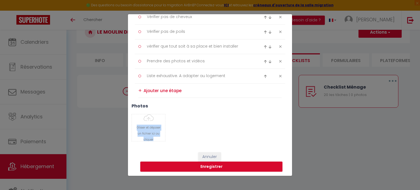
type input "C:\fakepath\20250804_180309.jpg"
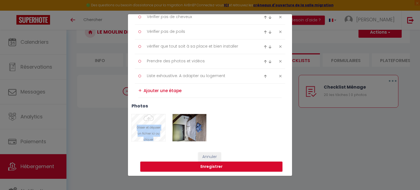
type input "C:\fakepath\20250804_180314.jpg"
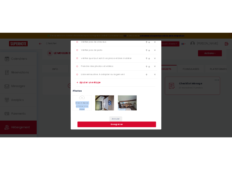
scroll to position [35, 0]
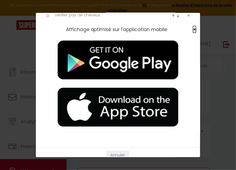
click at [193, 29] on span "×" at bounding box center [194, 29] width 3 height 7
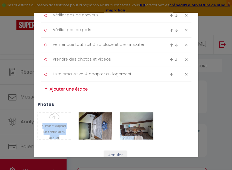
type input "C:\fakepath\20250804_180317.jpg"
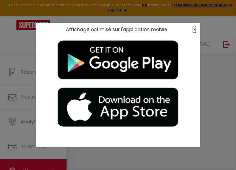
click at [195, 28] on span "×" at bounding box center [194, 29] width 3 height 7
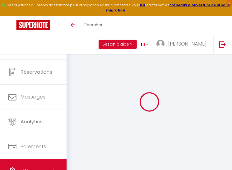
select select
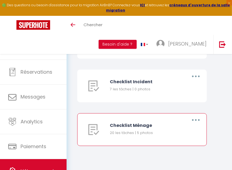
click at [196, 124] on button "button" at bounding box center [195, 120] width 14 height 10
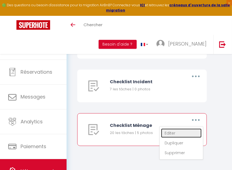
click at [172, 136] on link "Editer" at bounding box center [181, 133] width 40 height 9
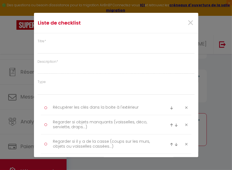
type input "Checklist Ménage"
type input "Déroulement des taches"
select select "1"
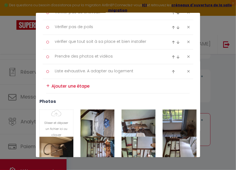
scroll to position [410, 0]
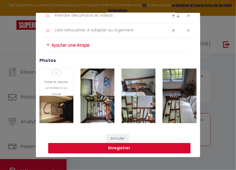
type input "C:\fakepath\20250804_180605.jpg"
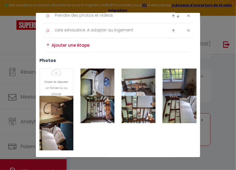
type input "C:\fakepath\20250804_180609.jpg"
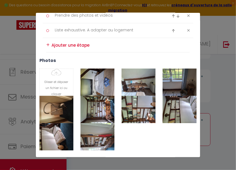
type input "C:\fakepath\20250804_180624.jpg"
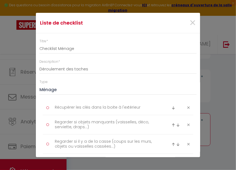
scroll to position [435, 0]
type input "C:\fakepath\20250804_180829.jpg"
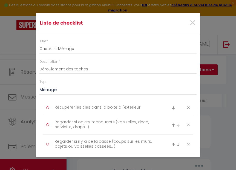
scroll to position [90, 0]
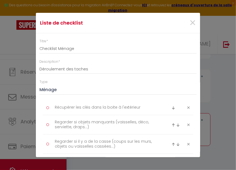
scroll to position [848, 0]
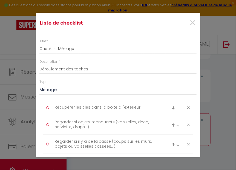
scroll to position [433, 0]
